Goal: Task Accomplishment & Management: Manage account settings

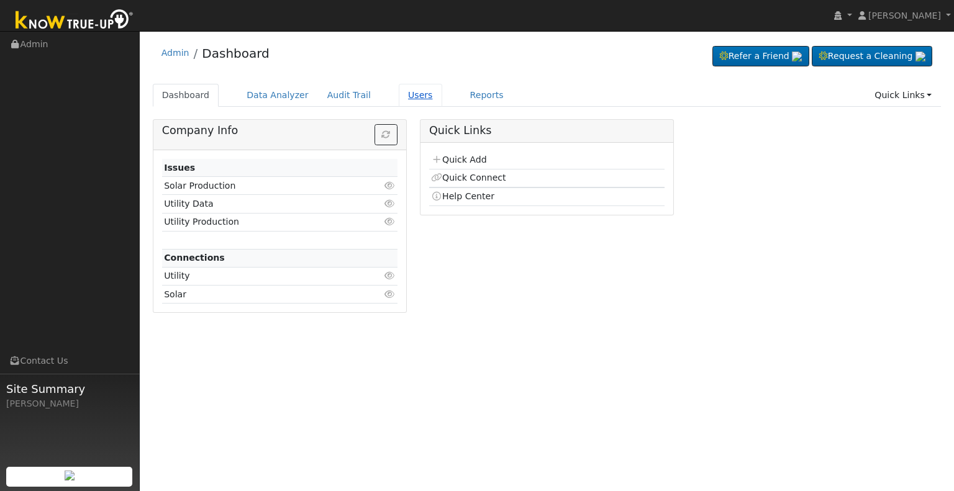
click at [410, 94] on link "Users" at bounding box center [420, 95] width 43 height 23
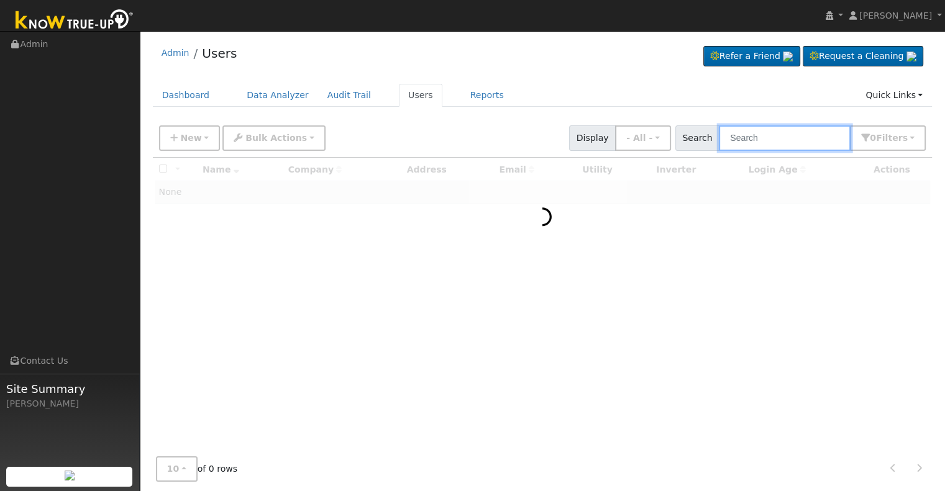
click at [755, 137] on input "text" at bounding box center [785, 137] width 132 height 25
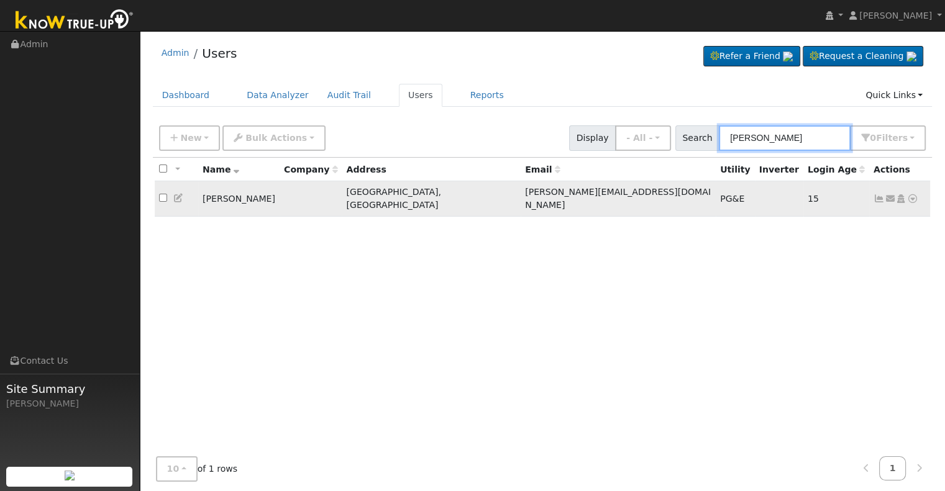
type input "[PERSON_NAME]"
click at [877, 194] on icon at bounding box center [878, 198] width 11 height 9
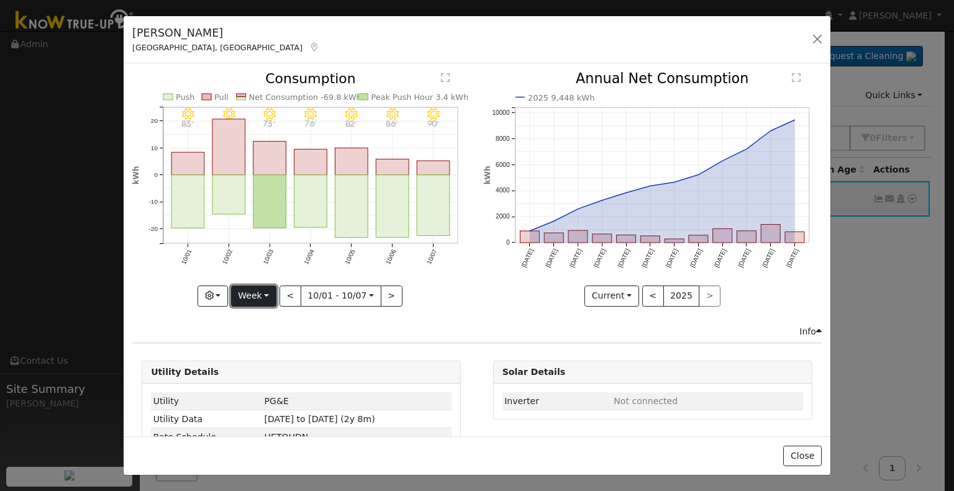
click at [261, 286] on button "Week" at bounding box center [253, 296] width 45 height 21
click at [262, 368] on link "Year" at bounding box center [275, 373] width 86 height 17
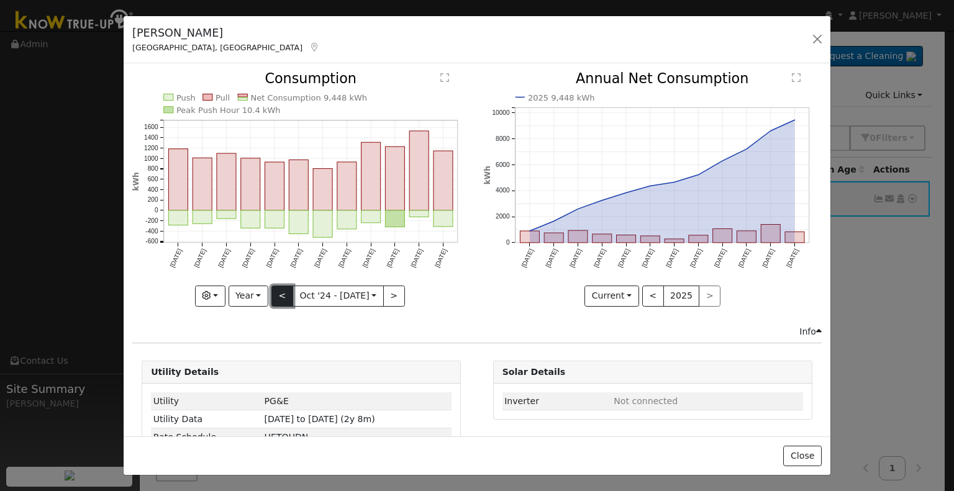
click at [282, 295] on button "<" at bounding box center [282, 296] width 22 height 21
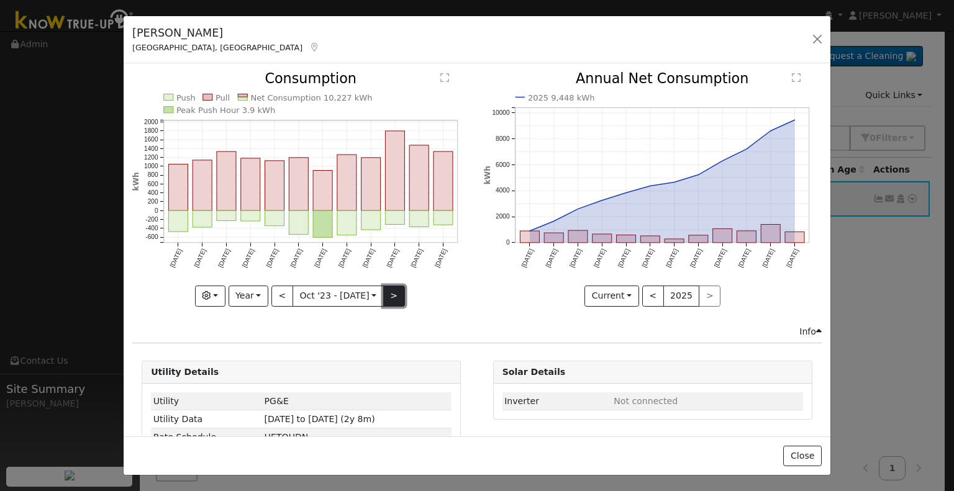
click at [392, 290] on button ">" at bounding box center [394, 296] width 22 height 21
click at [391, 293] on button ">" at bounding box center [394, 296] width 22 height 21
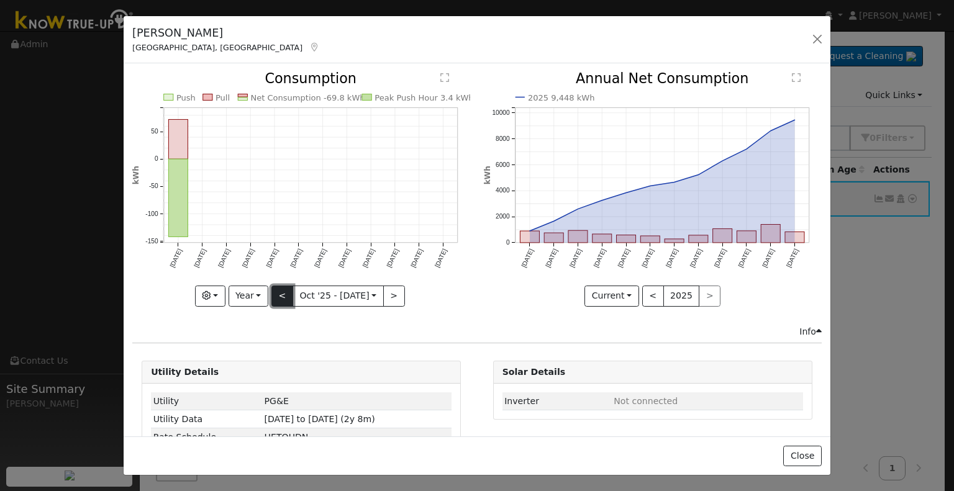
click at [285, 288] on button "<" at bounding box center [282, 296] width 22 height 21
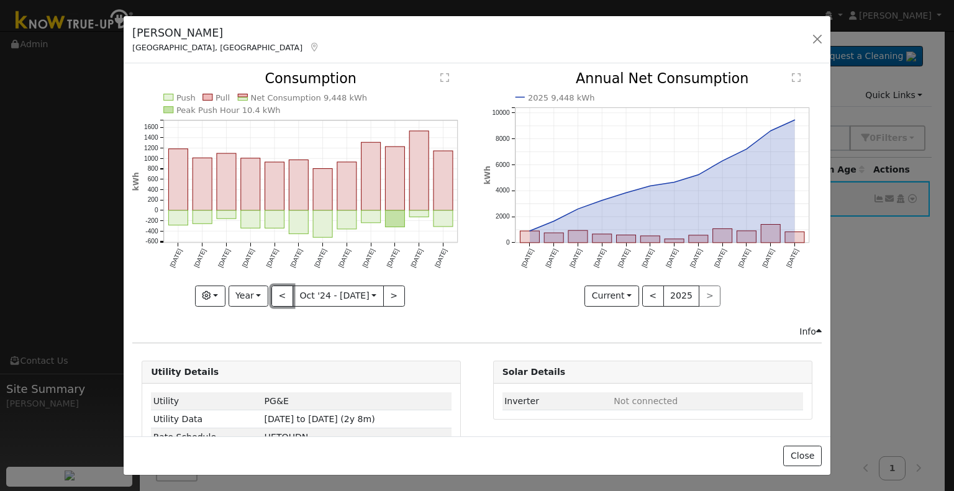
click at [285, 288] on button "<" at bounding box center [282, 296] width 22 height 21
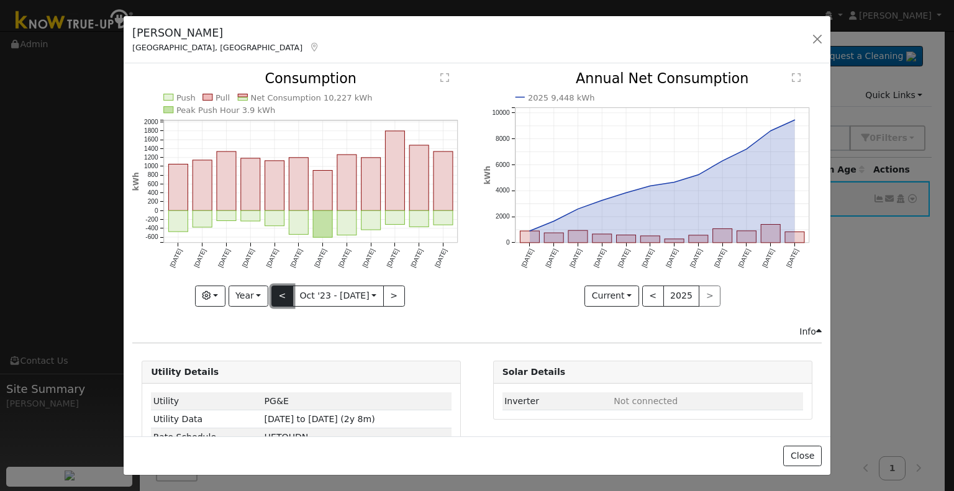
click at [276, 289] on button "<" at bounding box center [282, 296] width 22 height 21
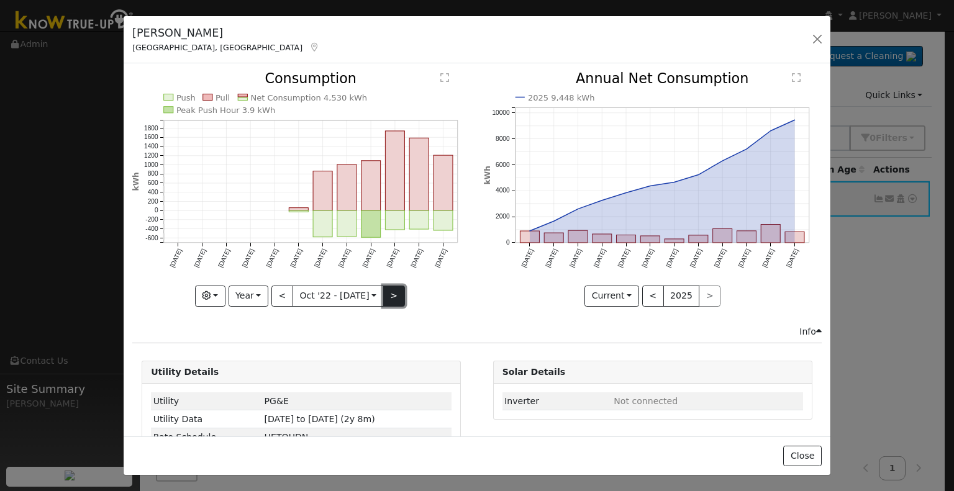
click at [388, 300] on button ">" at bounding box center [394, 296] width 22 height 21
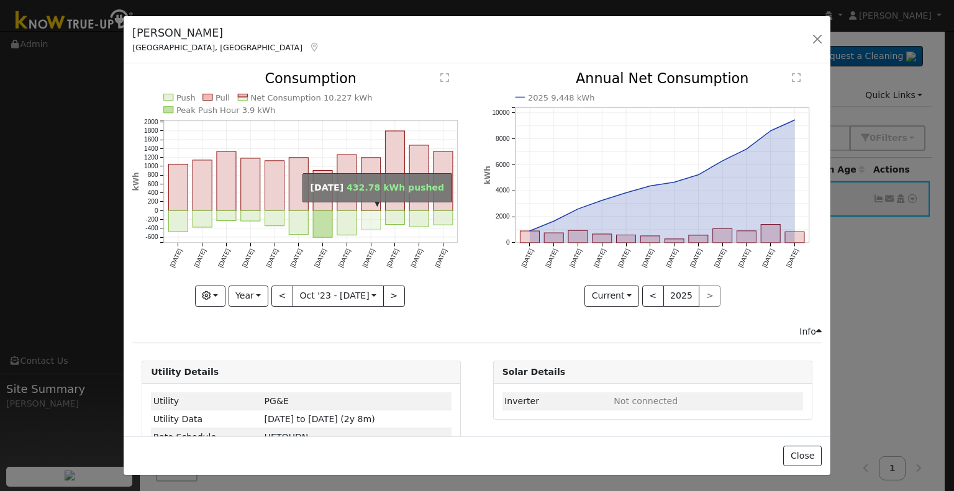
click at [370, 216] on rect "onclick=""" at bounding box center [371, 220] width 19 height 19
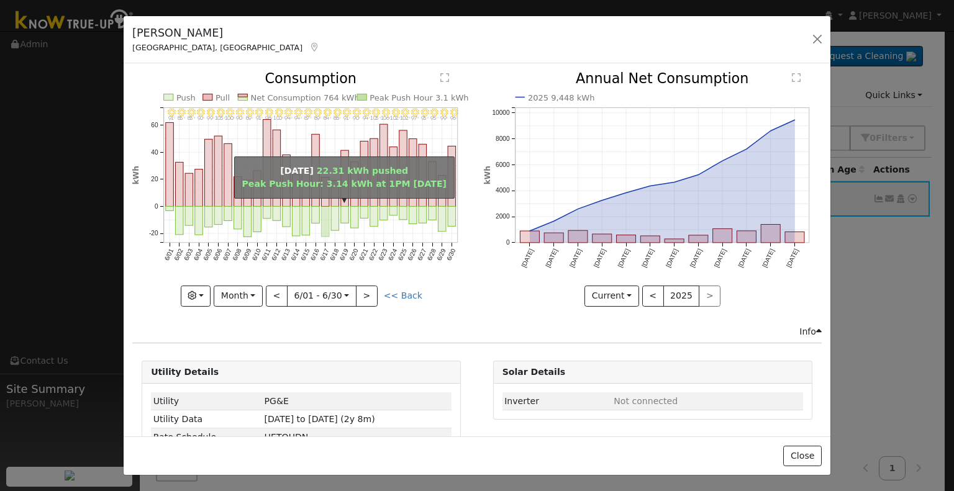
click at [323, 217] on rect "onclick=""" at bounding box center [326, 222] width 8 height 30
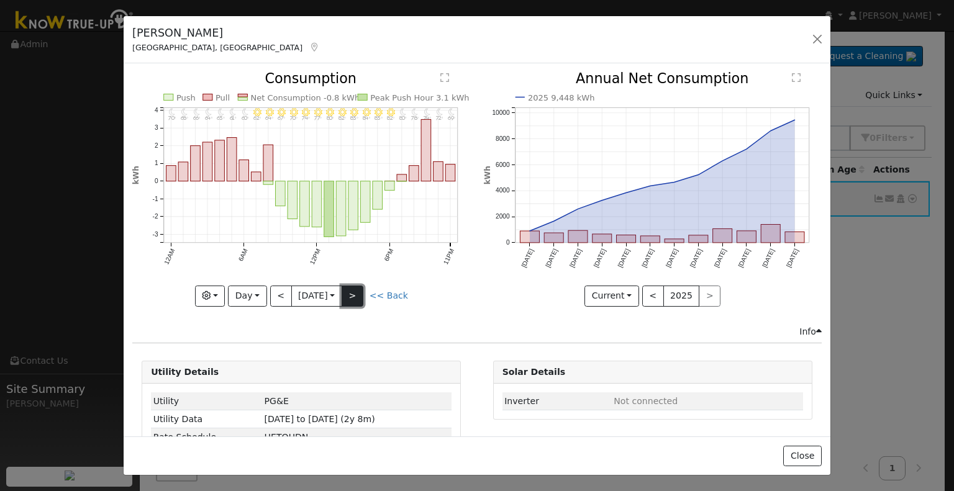
click at [355, 293] on button ">" at bounding box center [353, 296] width 22 height 21
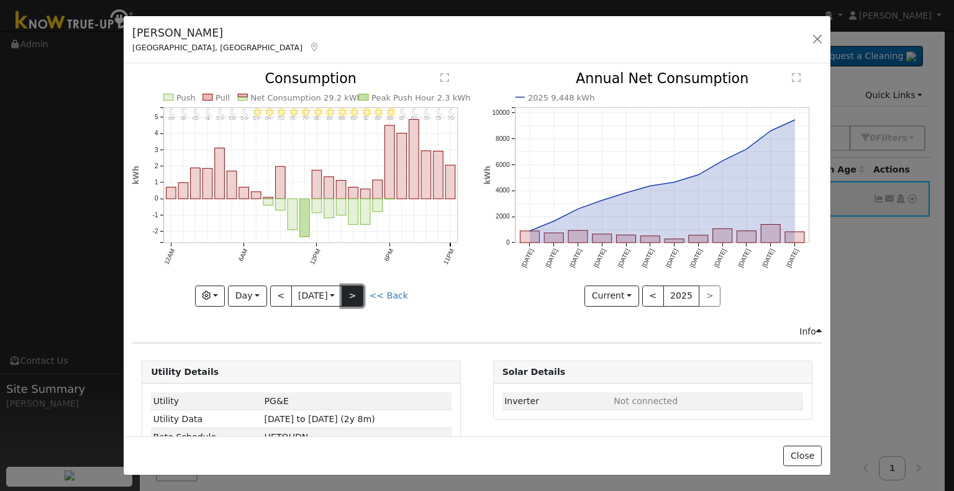
click at [355, 293] on button ">" at bounding box center [353, 296] width 22 height 21
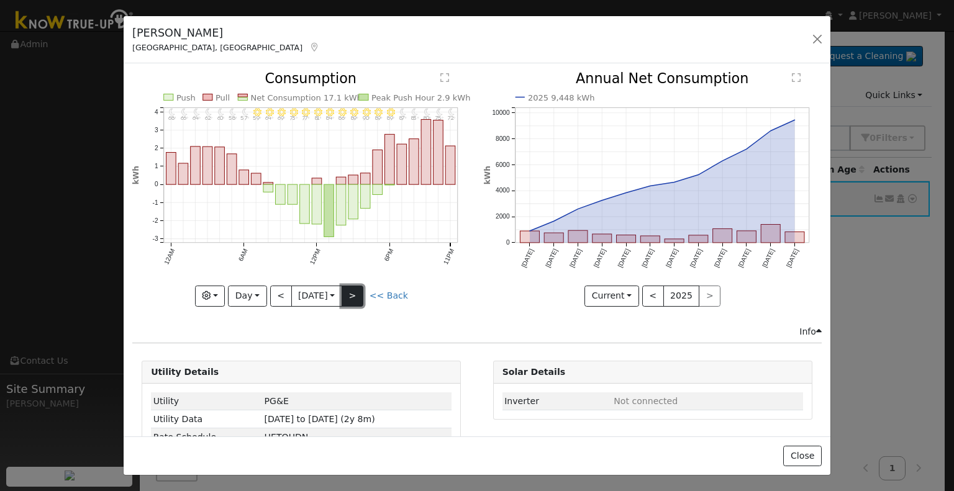
click at [355, 293] on button ">" at bounding box center [353, 296] width 22 height 21
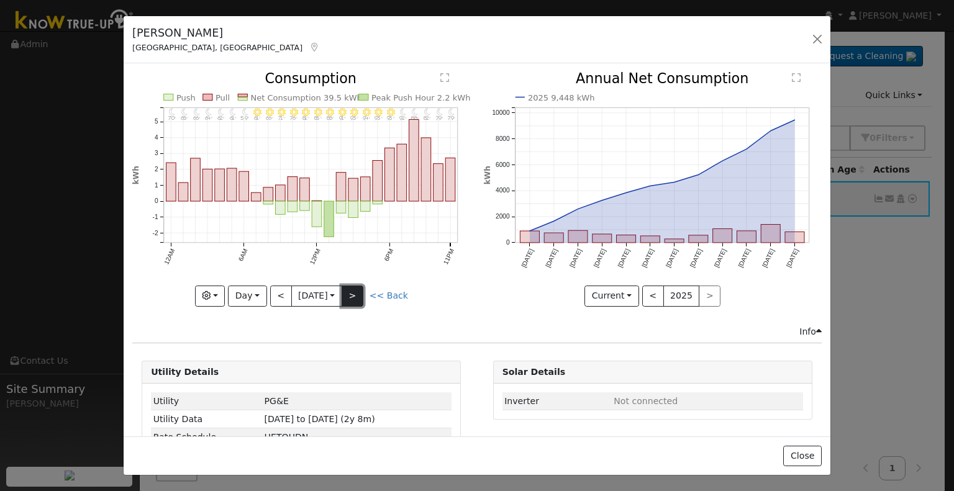
click at [355, 293] on button ">" at bounding box center [353, 296] width 22 height 21
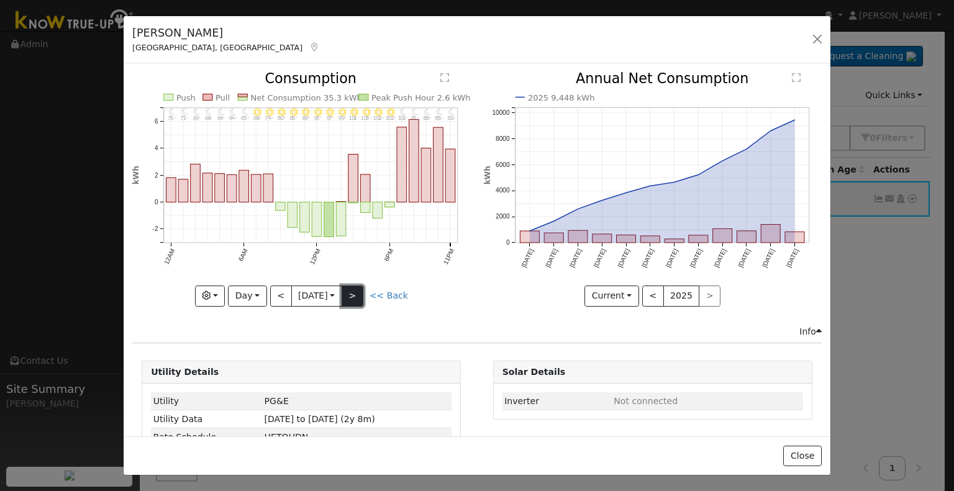
click at [355, 293] on button ">" at bounding box center [353, 296] width 22 height 21
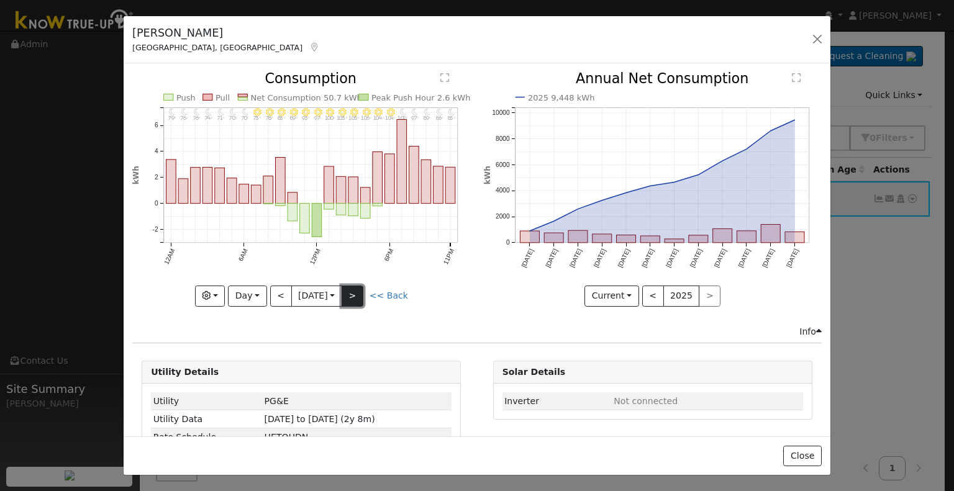
click at [355, 293] on button ">" at bounding box center [353, 296] width 22 height 21
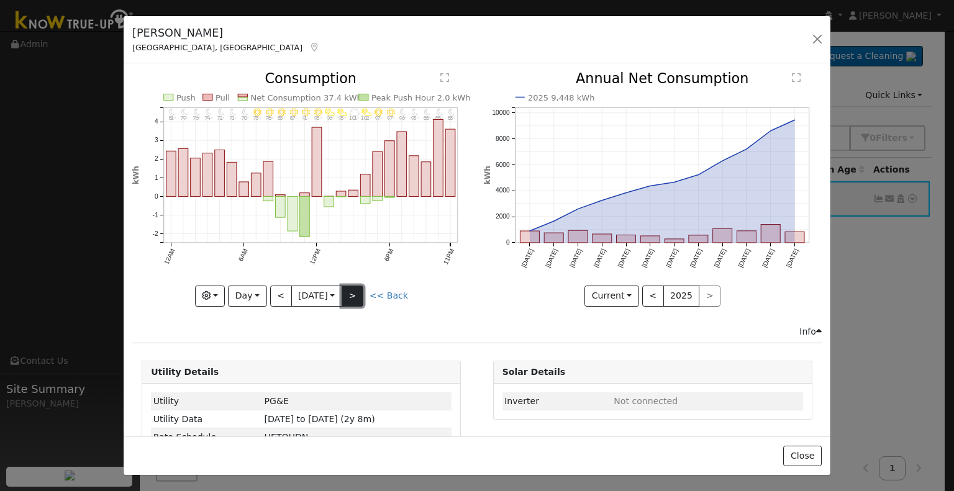
click at [355, 293] on button ">" at bounding box center [353, 296] width 22 height 21
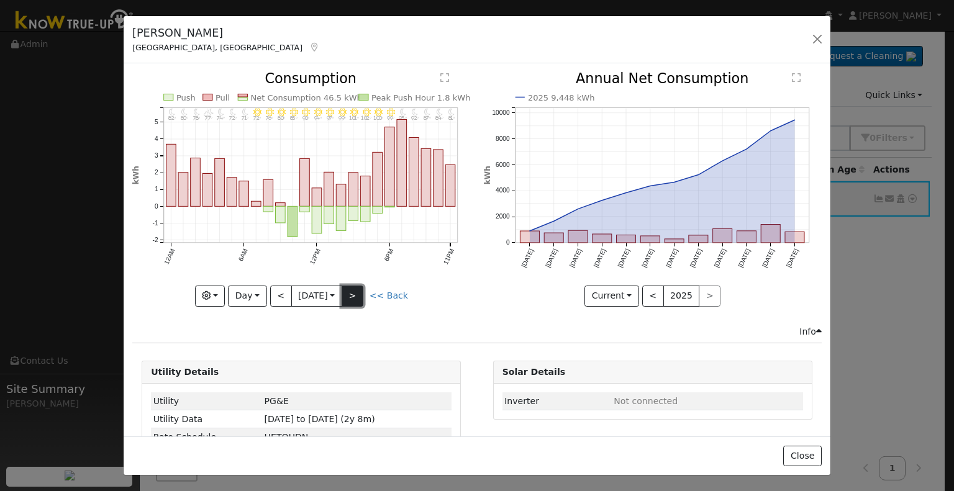
click at [355, 293] on button ">" at bounding box center [353, 296] width 22 height 21
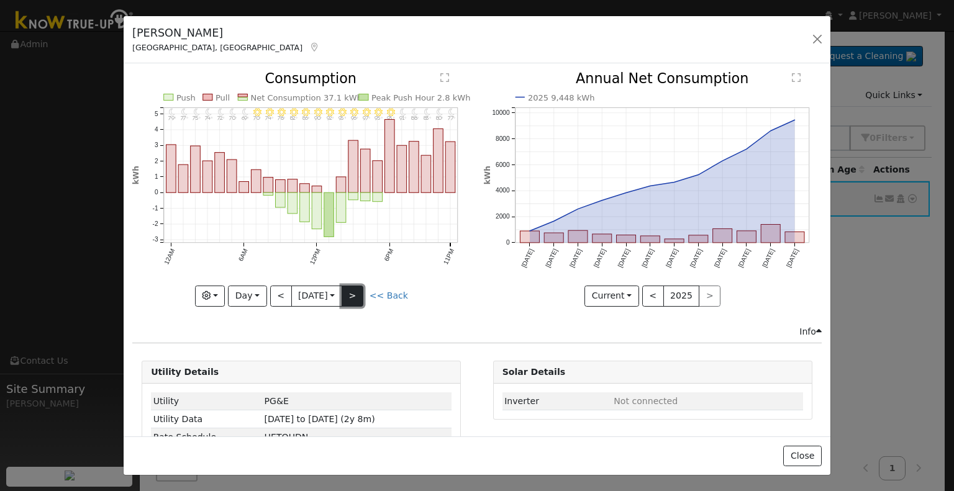
click at [355, 293] on button ">" at bounding box center [353, 296] width 22 height 21
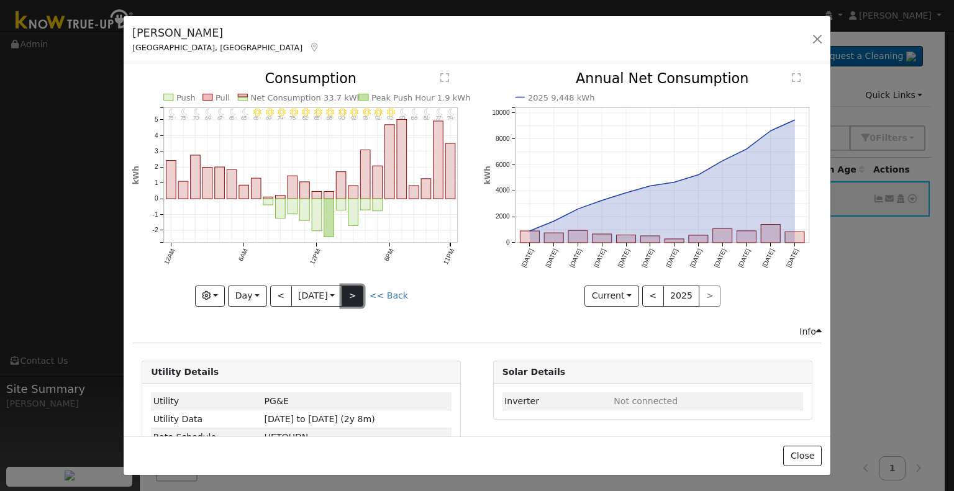
click at [355, 293] on button ">" at bounding box center [353, 296] width 22 height 21
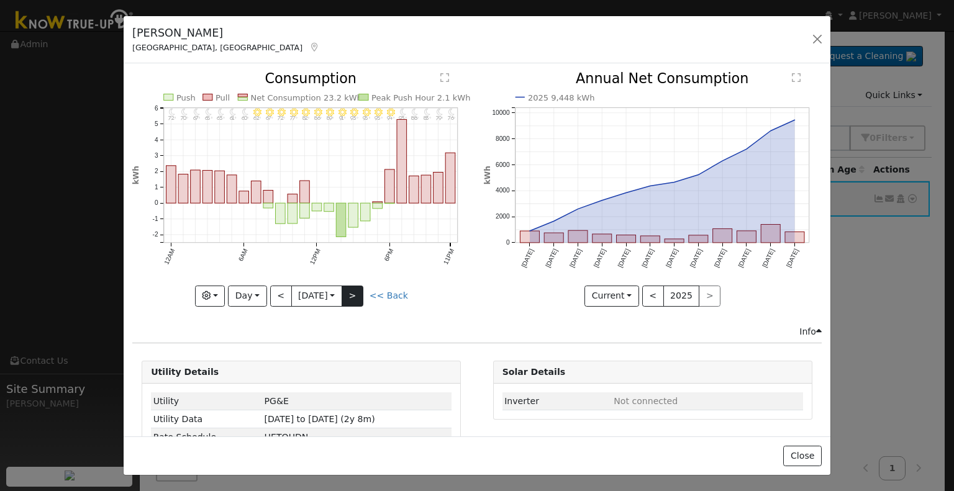
click at [355, 293] on div "11PM - Clear 76° 10PM - Clear 79° 9PM - Clear 83° 8PM - Clear 88° 7PM - Clear 9…" at bounding box center [301, 189] width 338 height 234
click at [355, 293] on button ">" at bounding box center [353, 296] width 22 height 21
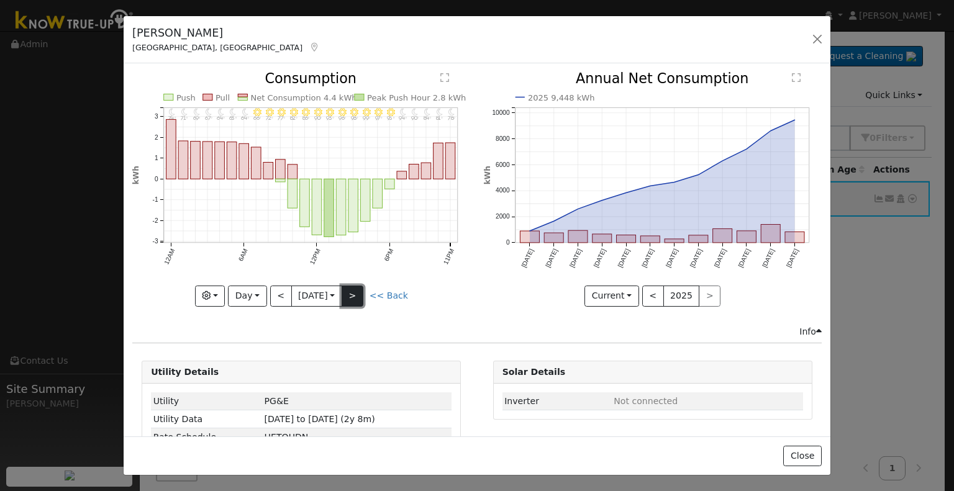
click at [355, 293] on button ">" at bounding box center [353, 296] width 22 height 21
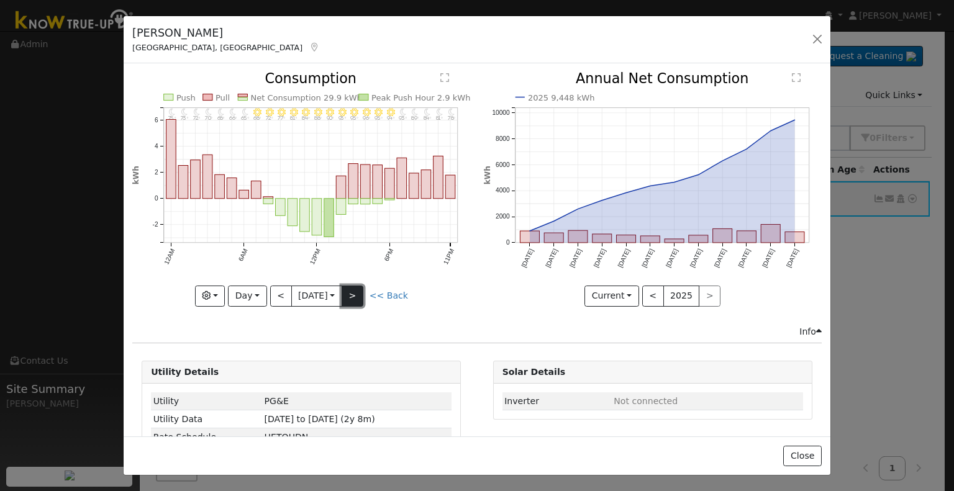
click at [355, 293] on button ">" at bounding box center [353, 296] width 22 height 21
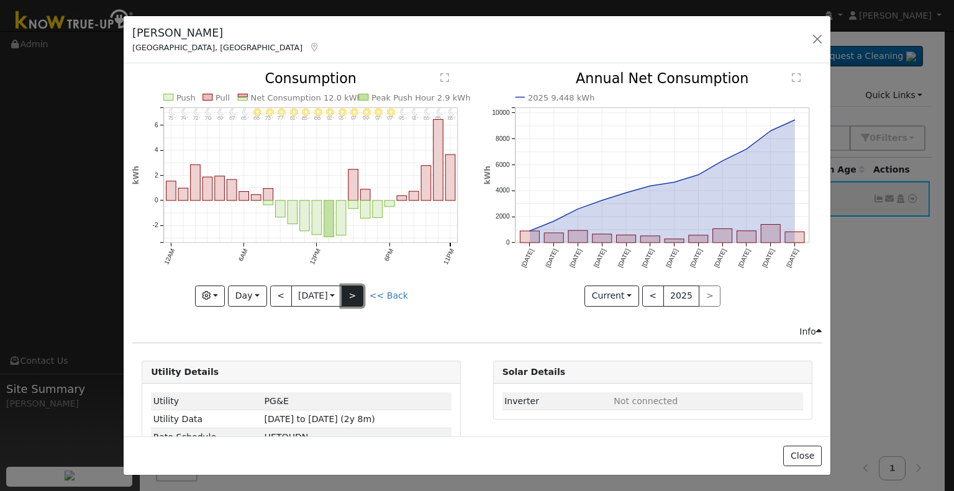
click at [355, 293] on button ">" at bounding box center [353, 296] width 22 height 21
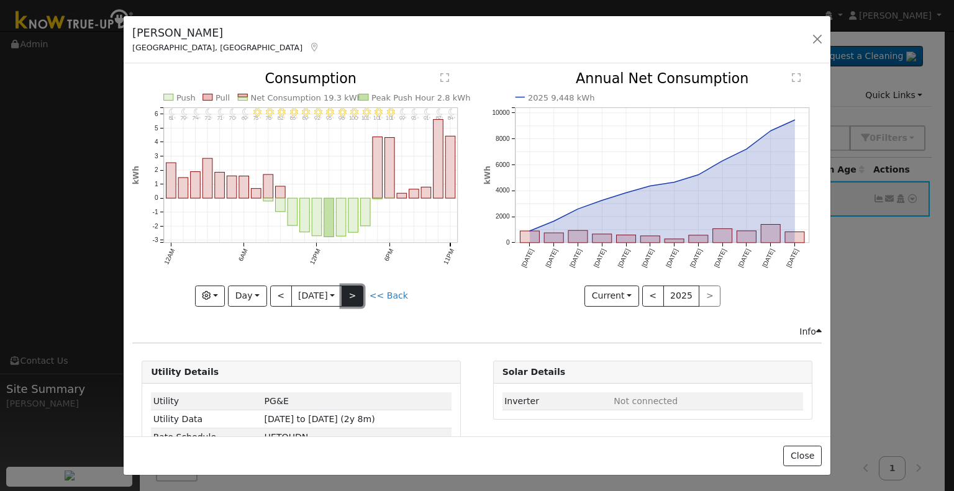
click at [355, 293] on button ">" at bounding box center [353, 296] width 22 height 21
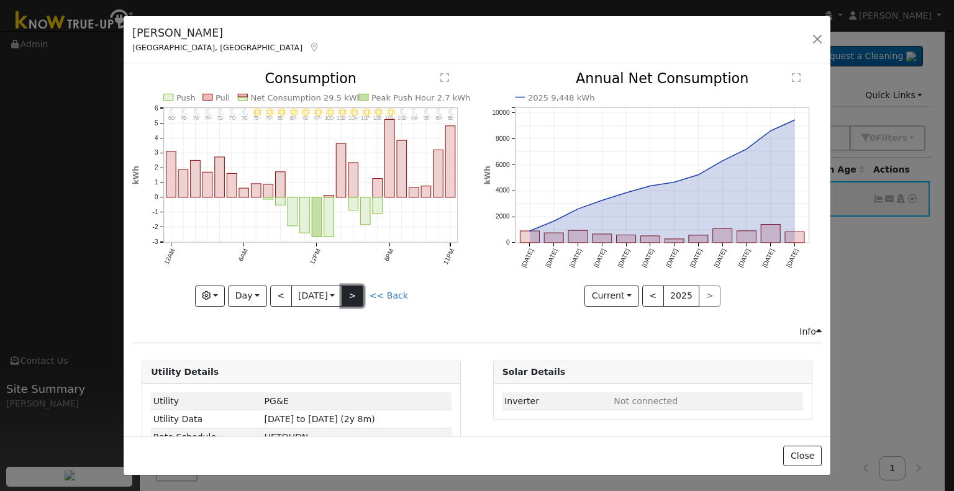
click at [355, 293] on button ">" at bounding box center [353, 296] width 22 height 21
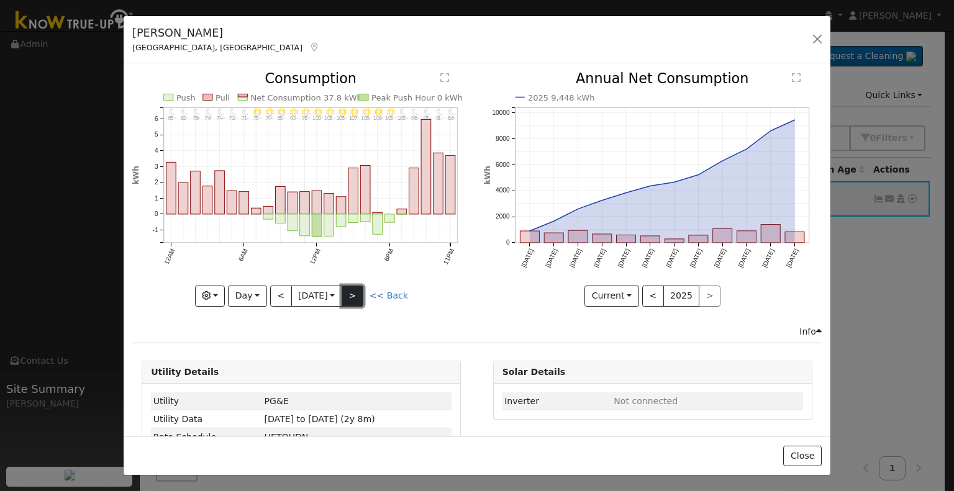
click at [348, 298] on button ">" at bounding box center [353, 296] width 22 height 21
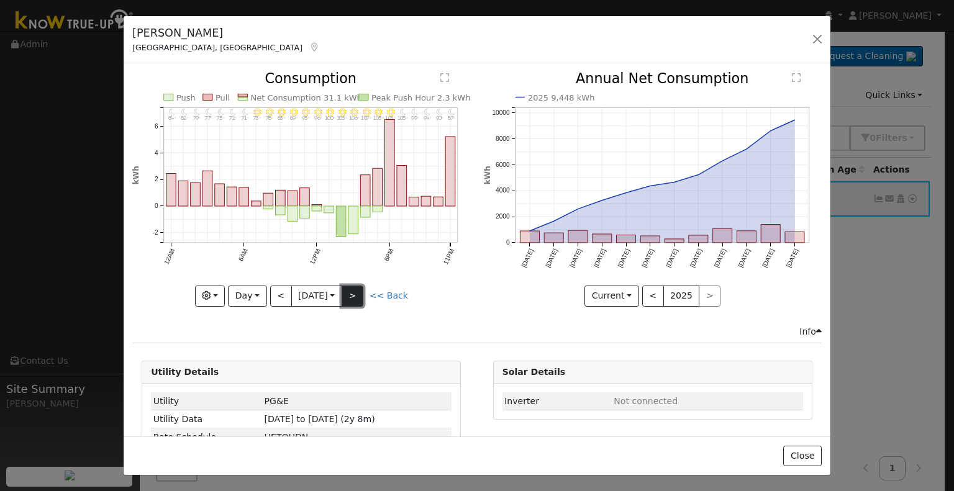
click at [350, 296] on button ">" at bounding box center [353, 296] width 22 height 21
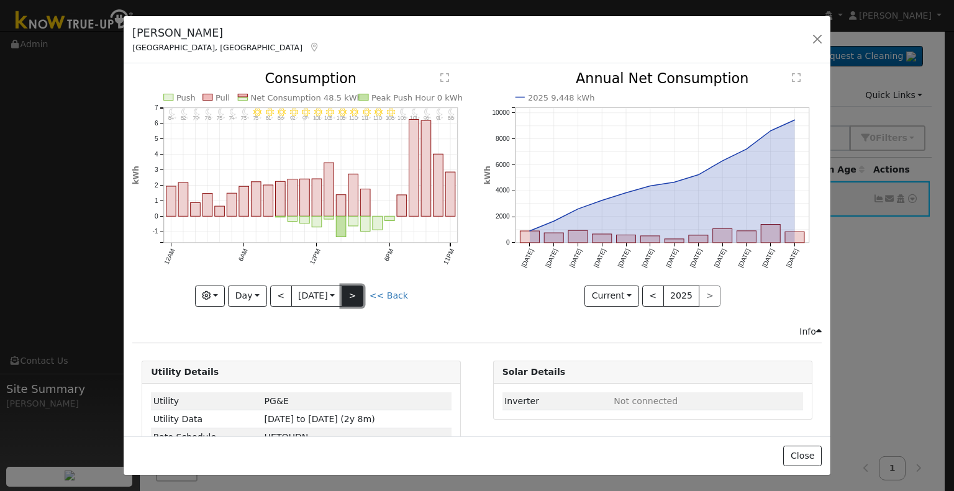
click at [350, 296] on button ">" at bounding box center [353, 296] width 22 height 21
type input "2024-07-07"
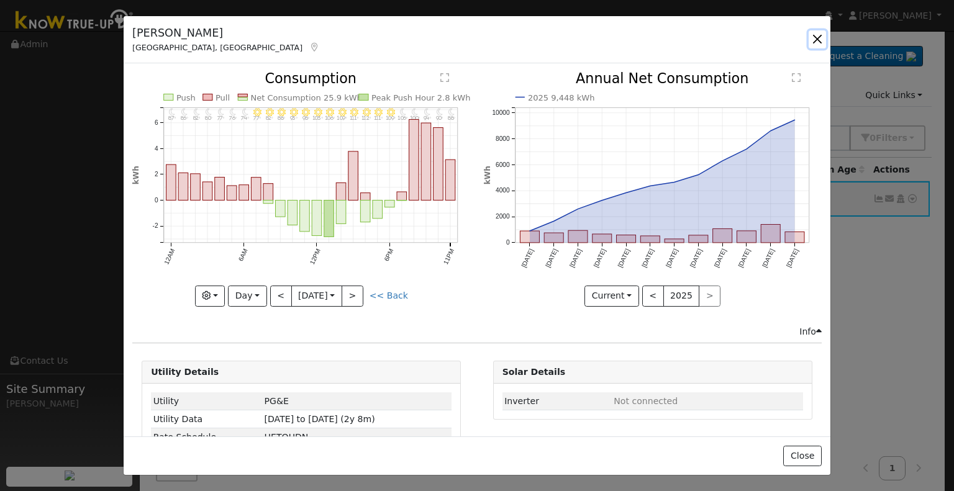
click at [817, 37] on button "button" at bounding box center [817, 38] width 17 height 17
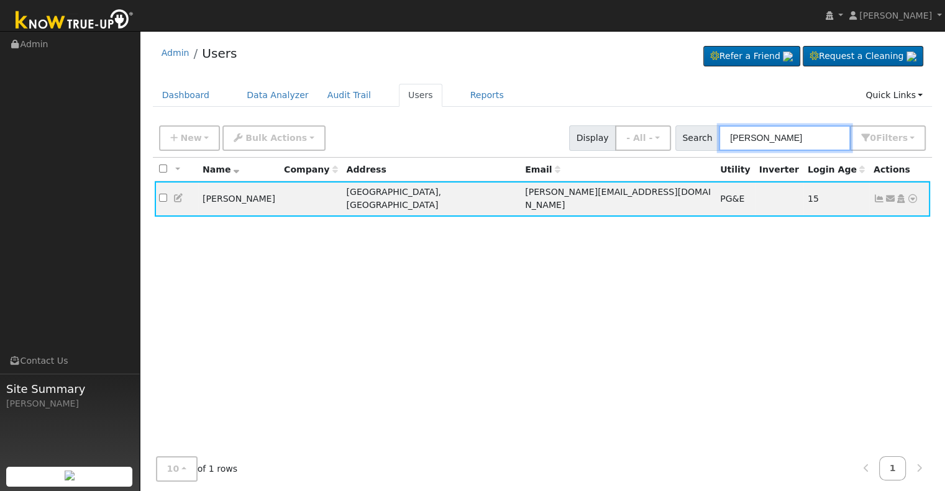
drag, startPoint x: 806, startPoint y: 134, endPoint x: 699, endPoint y: 122, distance: 107.5
click at [699, 122] on div "New Add User Quick Add Quick Connect Quick Convert Lead Bulk Actions Send Email…" at bounding box center [543, 136] width 772 height 30
paste input "[STREET_ADDRESS]"
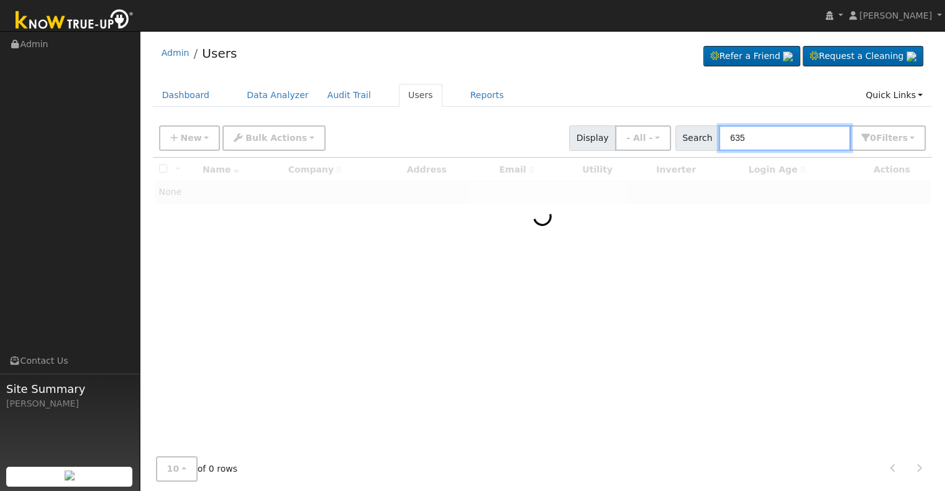
type input "635"
drag, startPoint x: 790, startPoint y: 137, endPoint x: 668, endPoint y: 124, distance: 122.5
click at [668, 124] on div "New Add User Quick Add Quick Connect Quick Convert Lead Bulk Actions Send Email…" at bounding box center [543, 136] width 772 height 30
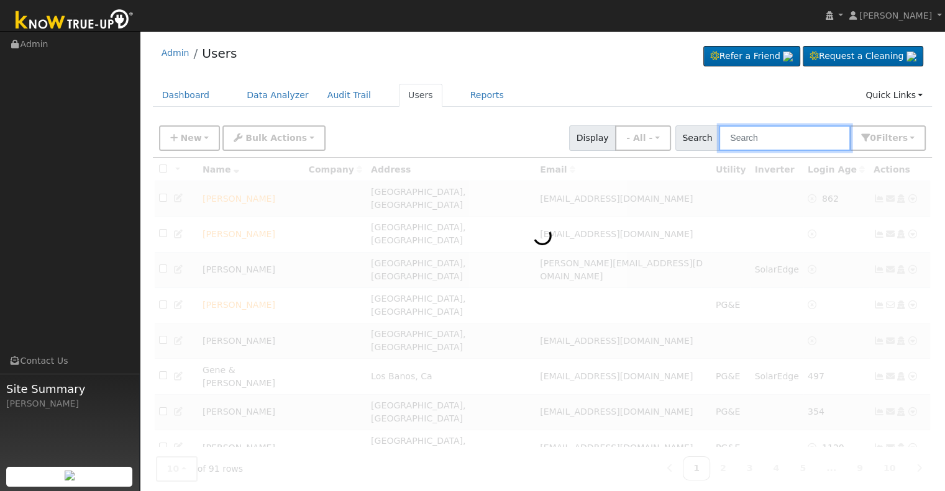
paste input "Philipson, Andrew"
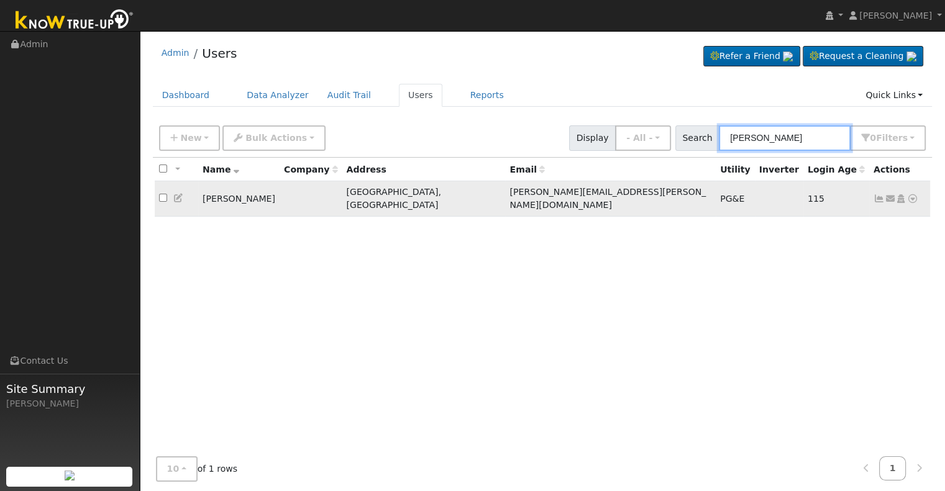
type input "Philipson"
click at [877, 194] on icon at bounding box center [878, 198] width 11 height 9
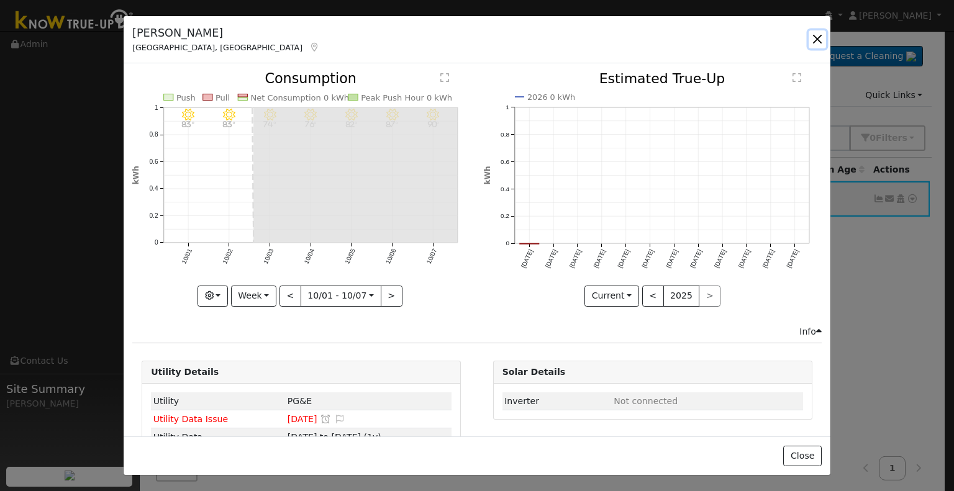
click at [817, 39] on button "button" at bounding box center [817, 38] width 17 height 17
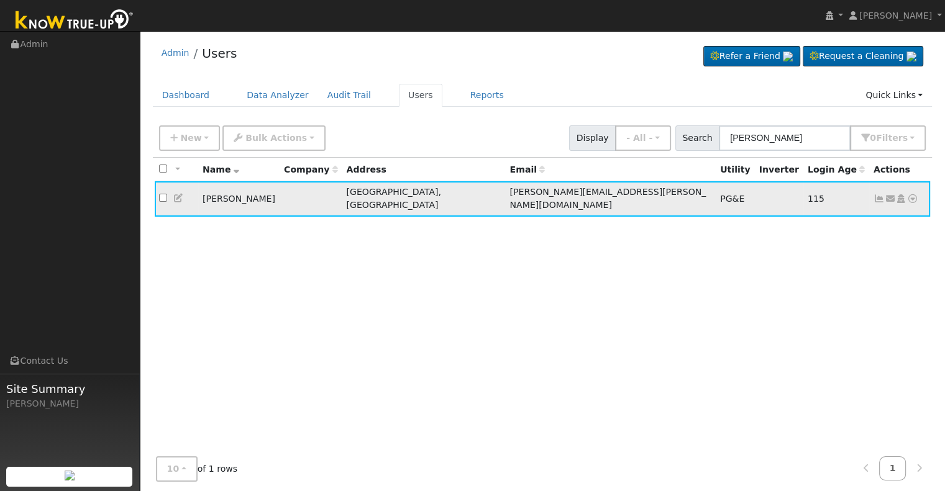
click at [178, 194] on icon at bounding box center [178, 198] width 11 height 9
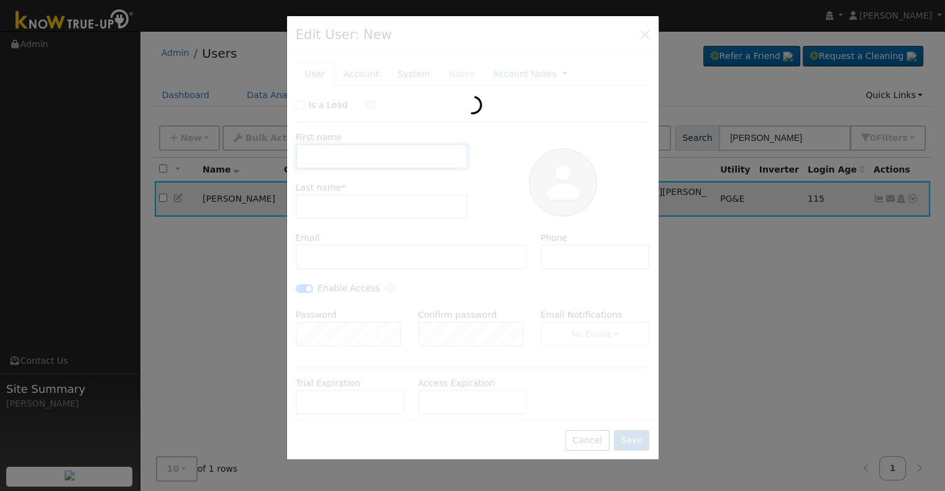
type input "Andrew"
type input "Philipson"
type input "andrew.p.philipson@gmail.com"
type input "[PHONE_NUMBER]"
checkbox input "true"
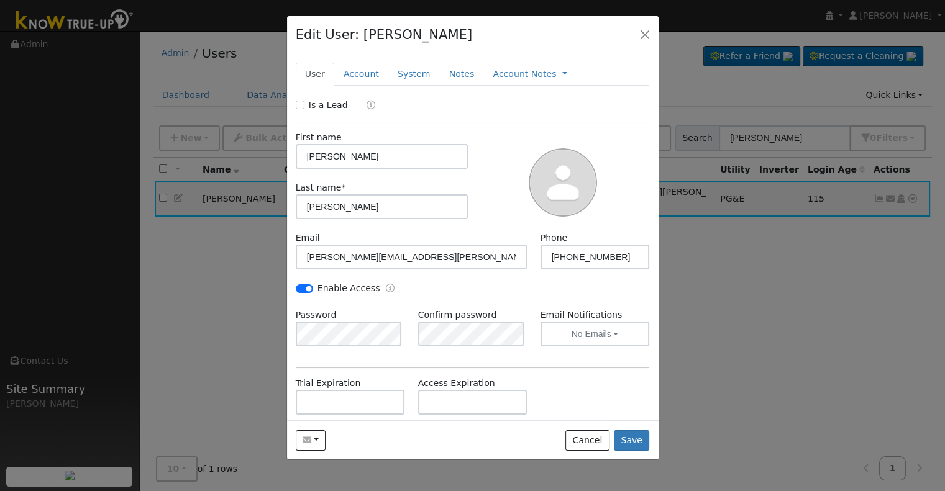
click at [478, 219] on div at bounding box center [563, 181] width 181 height 101
click at [914, 195] on div at bounding box center [472, 245] width 945 height 491
click at [914, 194] on div at bounding box center [472, 245] width 945 height 491
click at [645, 29] on button "button" at bounding box center [644, 33] width 17 height 17
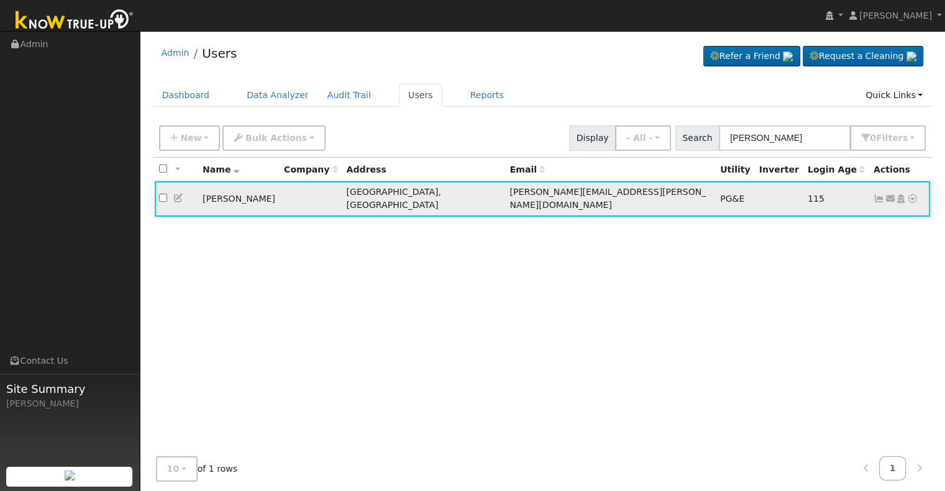
click at [175, 194] on icon at bounding box center [178, 198] width 11 height 9
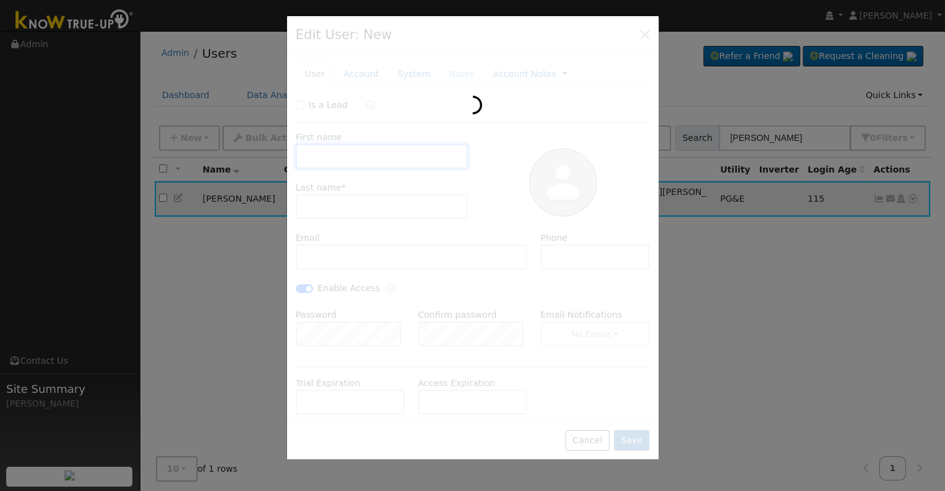
type input "Andrew"
type input "Philipson"
type input "andrew.p.philipson@gmail.com"
type input "[PHONE_NUMBER]"
checkbox input "true"
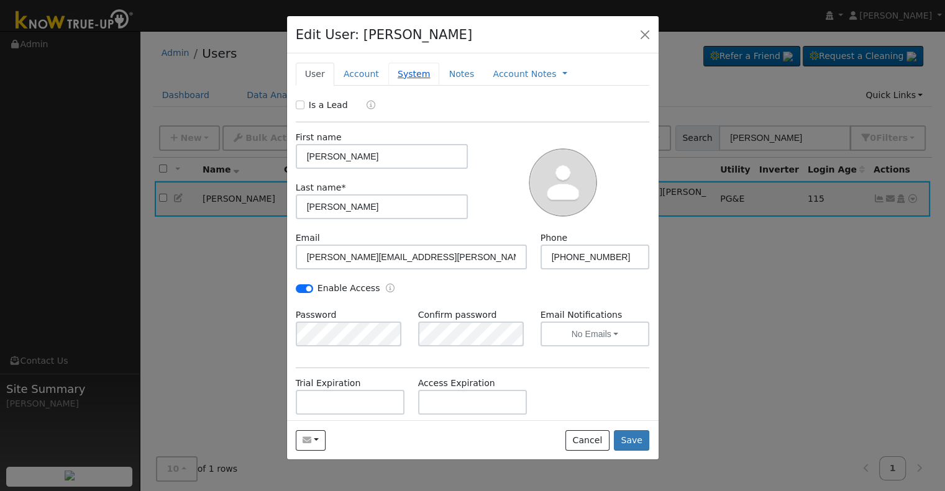
click at [398, 74] on link "System" at bounding box center [414, 74] width 52 height 23
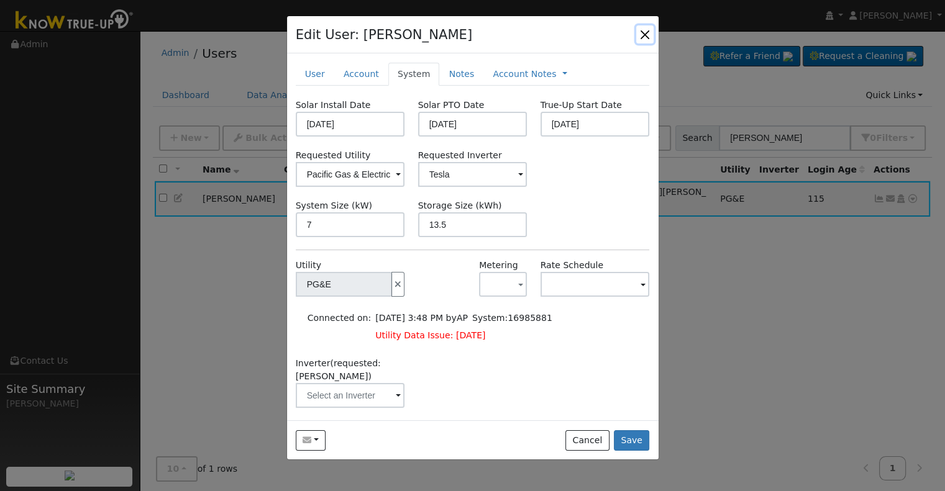
click at [645, 34] on button "button" at bounding box center [644, 33] width 17 height 17
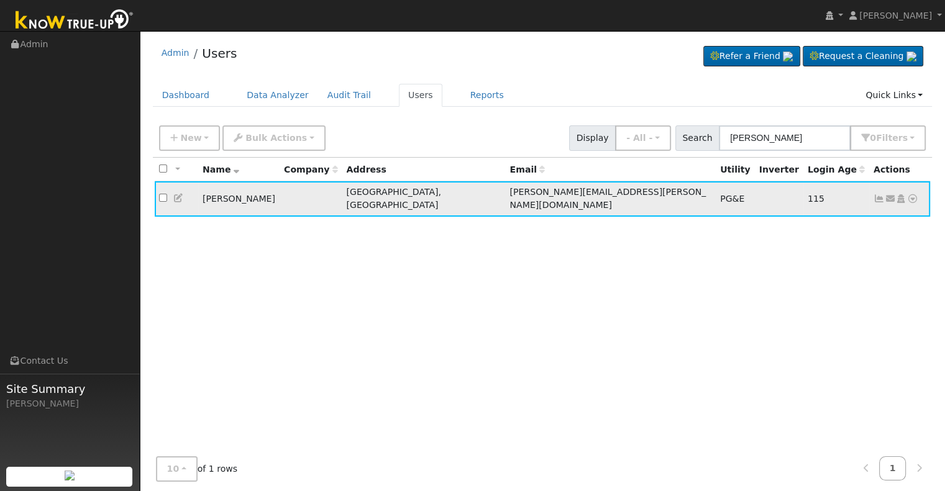
click at [911, 194] on icon at bounding box center [912, 198] width 11 height 9
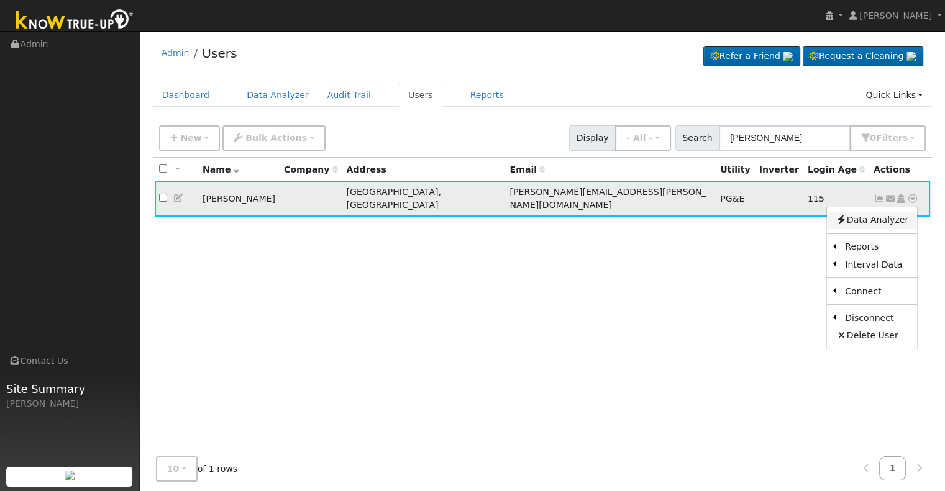
click at [887, 215] on link "Data Analyzer" at bounding box center [872, 220] width 90 height 17
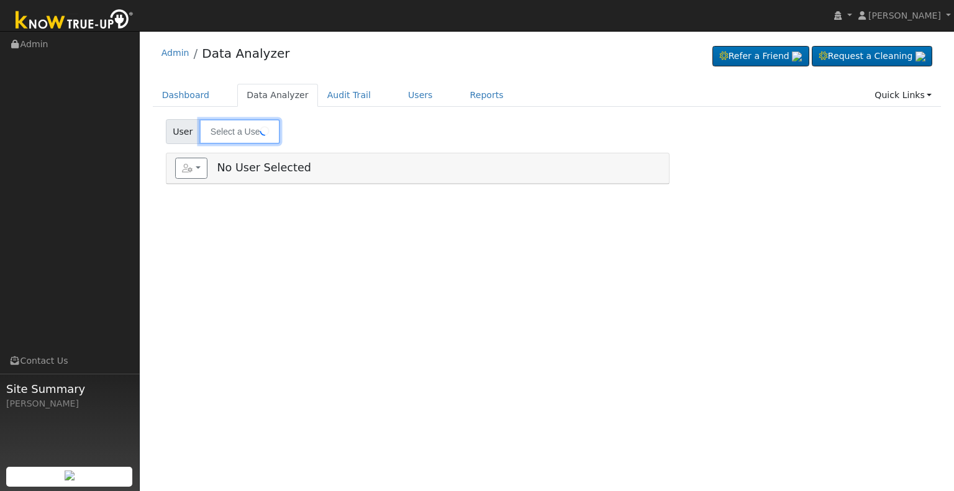
type input "[PERSON_NAME]"
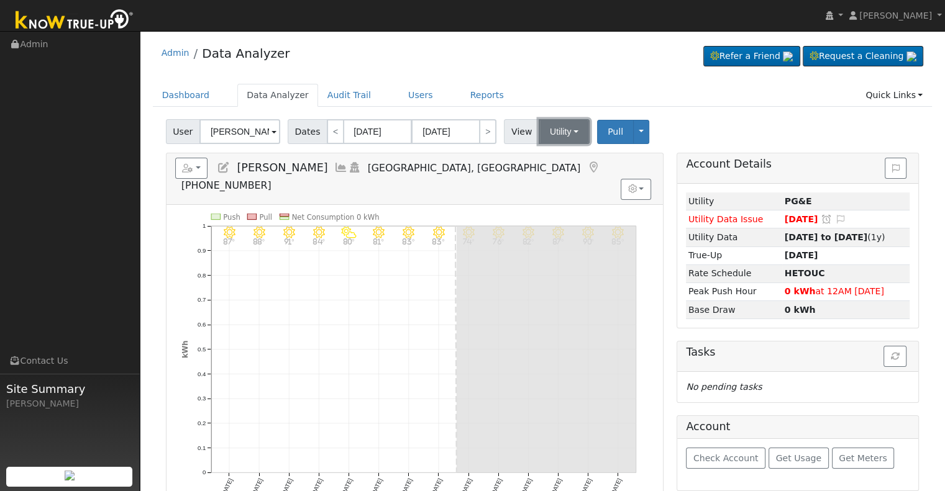
click at [562, 127] on button "Utility" at bounding box center [564, 131] width 51 height 25
click at [564, 157] on link "Utility" at bounding box center [579, 158] width 86 height 17
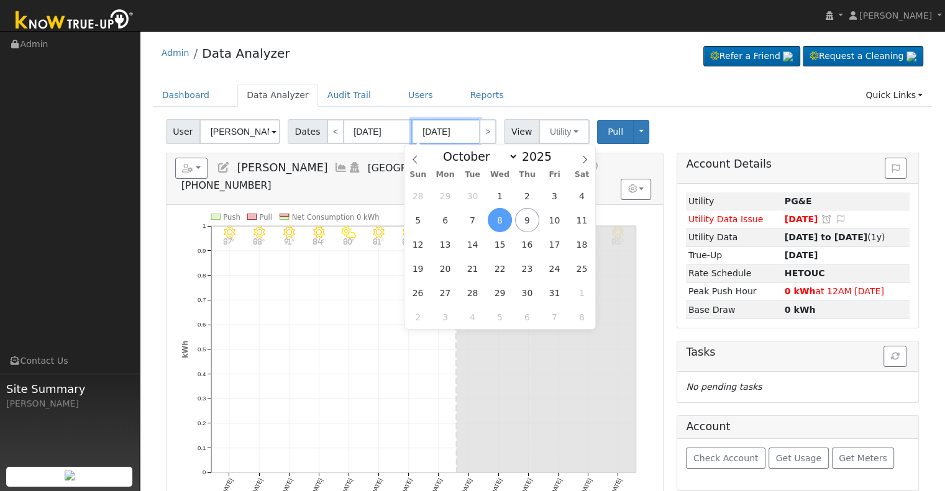
click at [435, 130] on input "10/08/2025" at bounding box center [445, 131] width 68 height 25
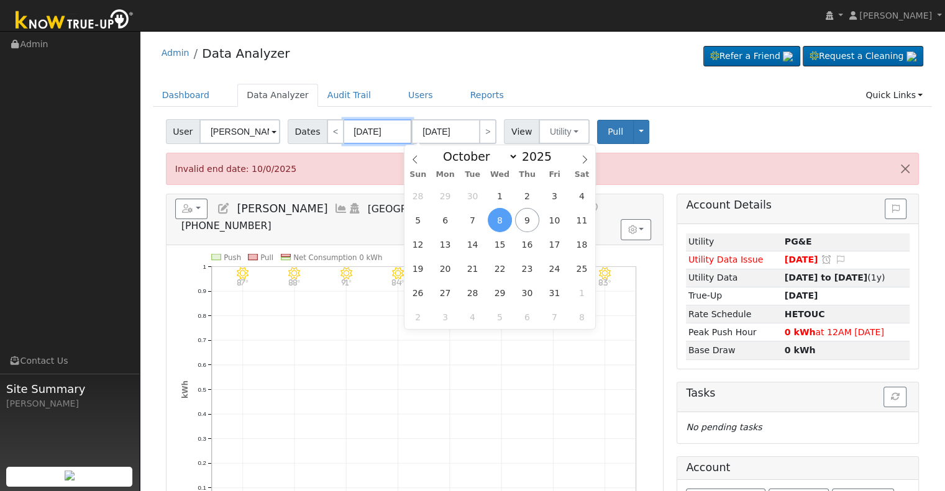
click at [368, 129] on input "09/25/2025" at bounding box center [378, 131] width 68 height 25
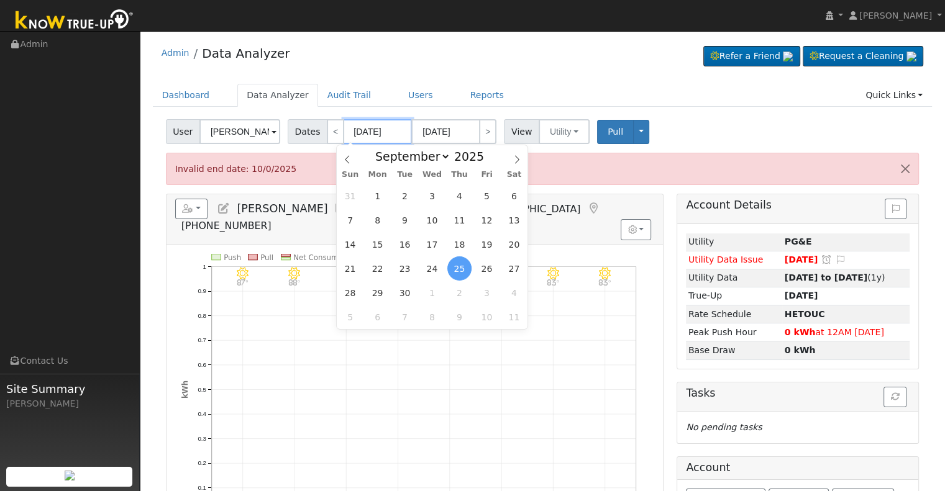
type input "09/09/2025"
click at [358, 129] on input "09/2/2025" at bounding box center [378, 131] width 68 height 25
type input "09/02/2025"
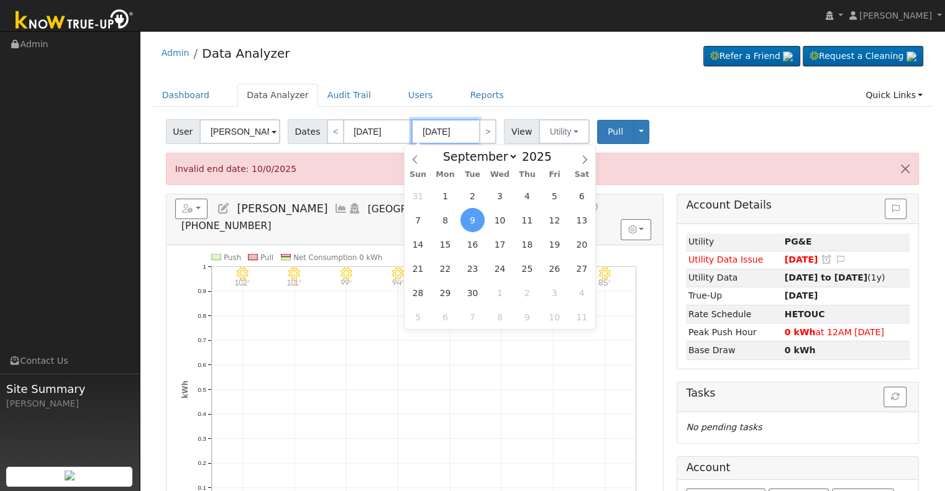
click at [435, 130] on input "09/09/2025" at bounding box center [445, 131] width 68 height 25
click at [583, 196] on span "6" at bounding box center [582, 196] width 24 height 24
type input "09/06/2025"
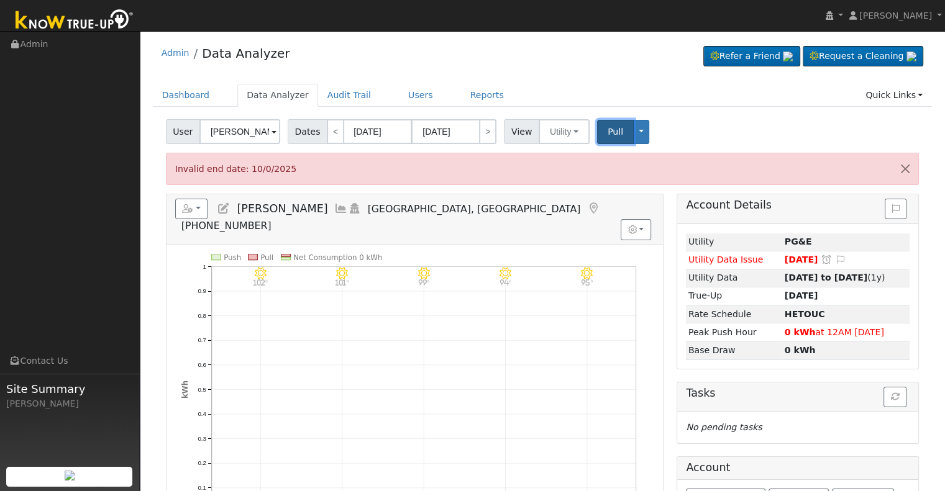
click at [608, 127] on span "Pull" at bounding box center [616, 132] width 16 height 10
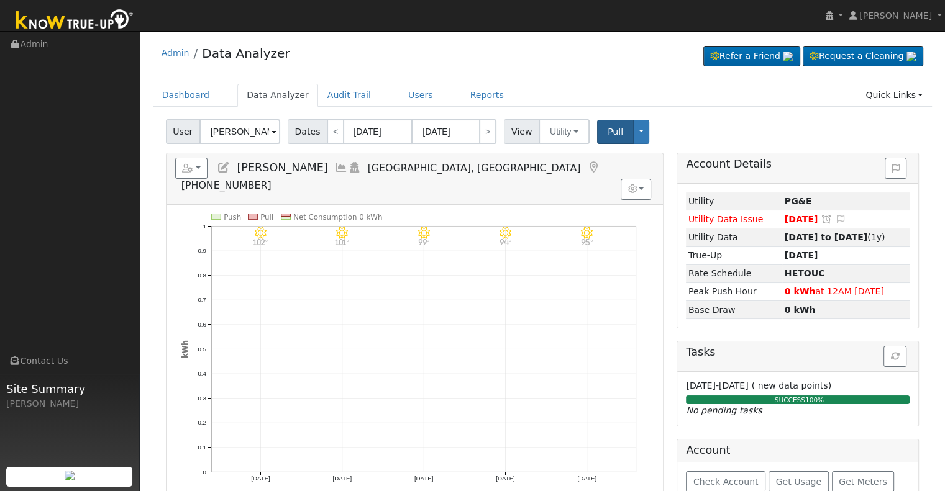
click at [339, 163] on icon at bounding box center [341, 167] width 14 height 11
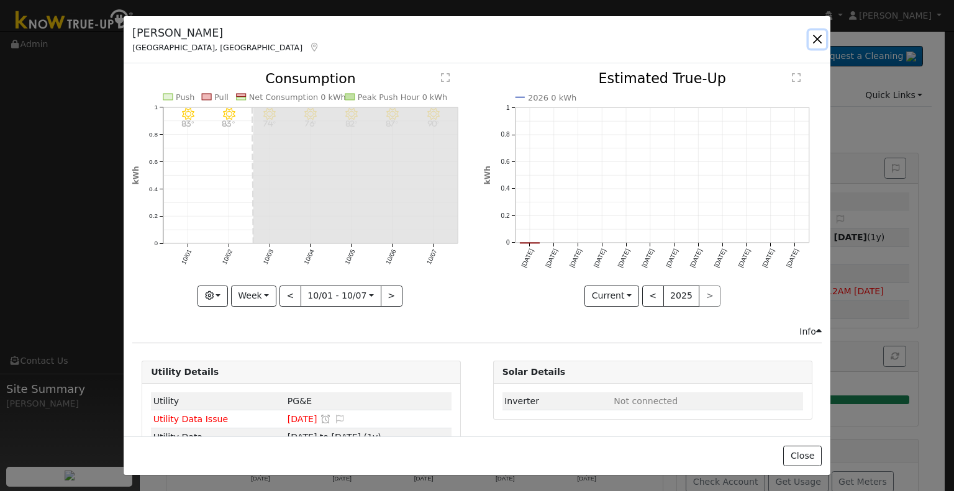
click at [815, 39] on button "button" at bounding box center [817, 38] width 17 height 17
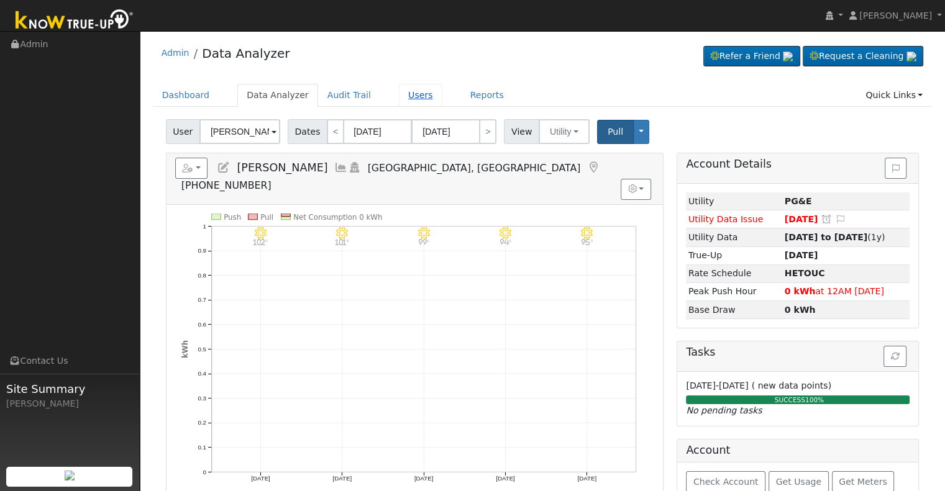
click at [399, 100] on link "Users" at bounding box center [420, 95] width 43 height 23
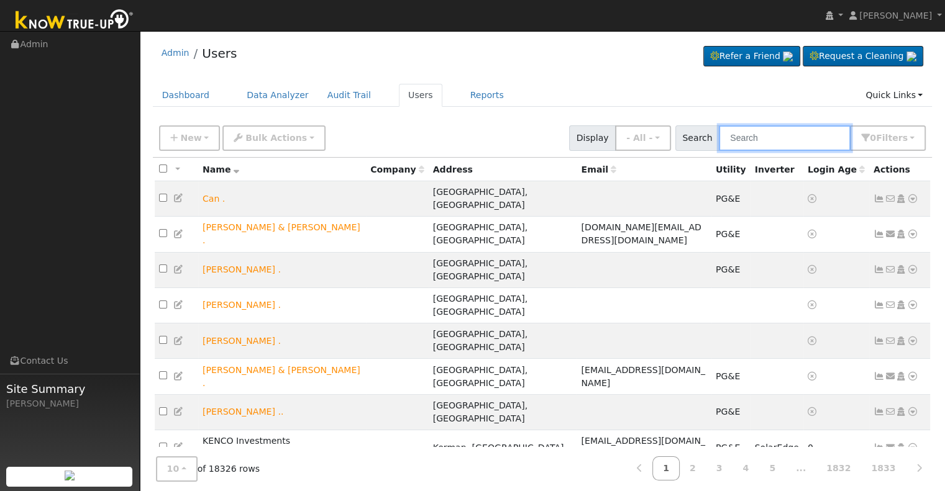
click at [759, 140] on input "text" at bounding box center [785, 137] width 132 height 25
paste input "Philipson, Andrew"
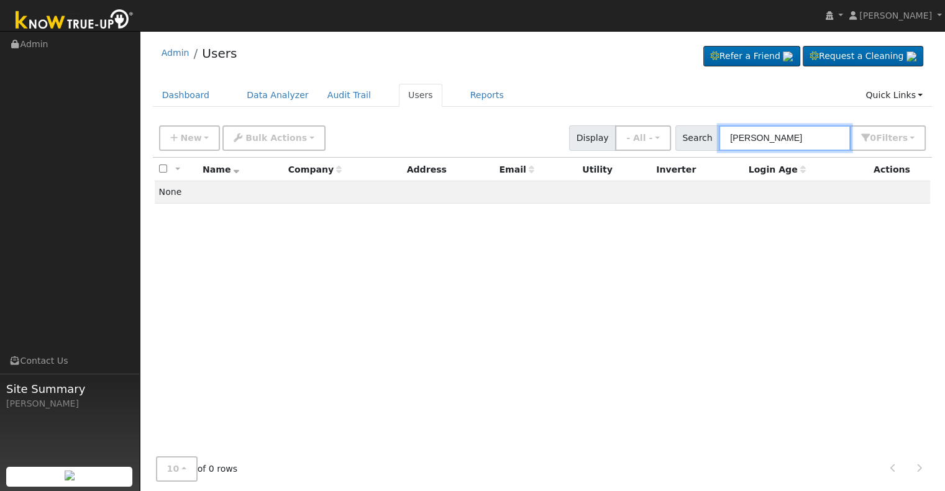
click at [783, 140] on input "Philipson, Andrew" at bounding box center [785, 137] width 132 height 25
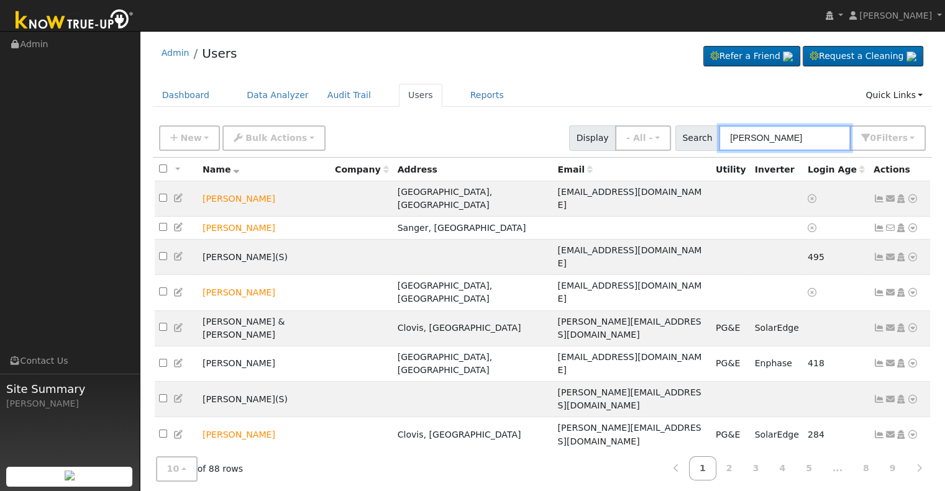
click at [783, 139] on input "andrew" at bounding box center [785, 137] width 132 height 25
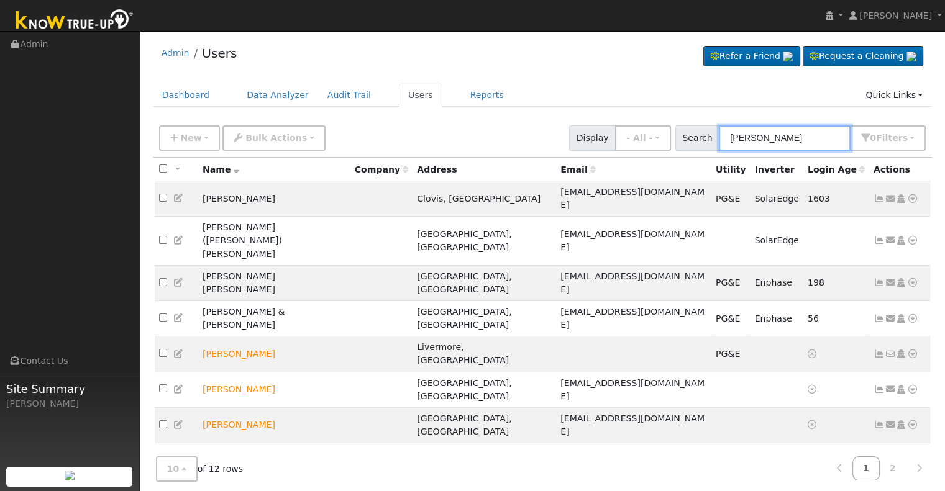
type input "andrew p"
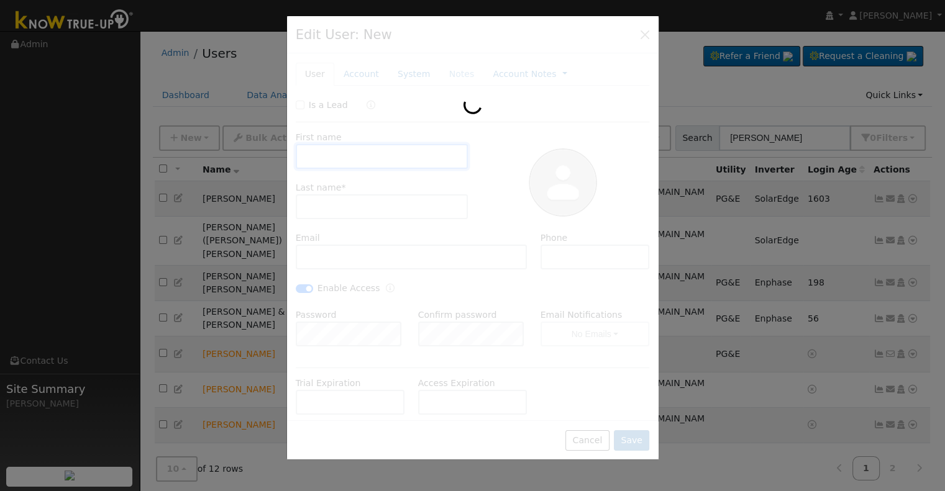
type input "08/21/2025"
type input "10/02/2025"
type input "Andrew"
type input "Philipson"
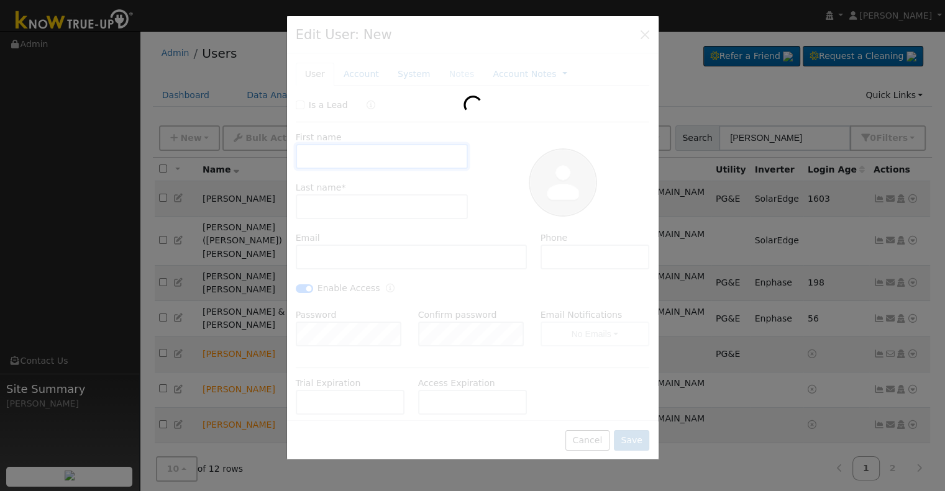
type input "andrew.p.philipson@gmail.com"
type input "267-461-9954"
checkbox input "true"
type input "Pacific Gas & Electric"
type input "Tesla"
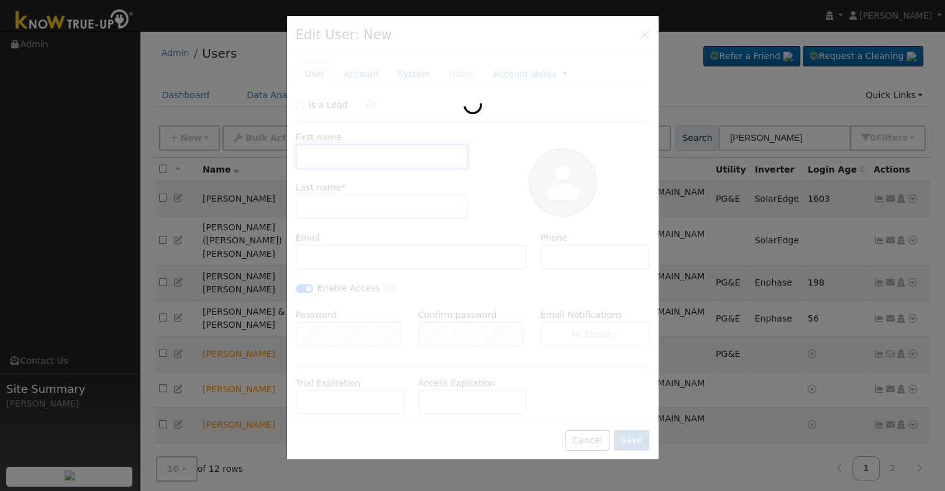
type input "7"
type input "13.5"
type input "PG&E"
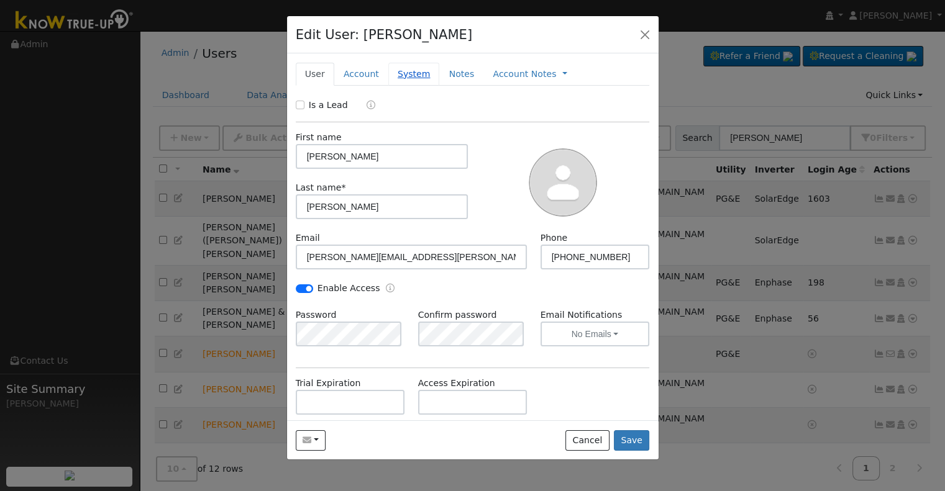
click at [406, 73] on link "System" at bounding box center [414, 74] width 52 height 23
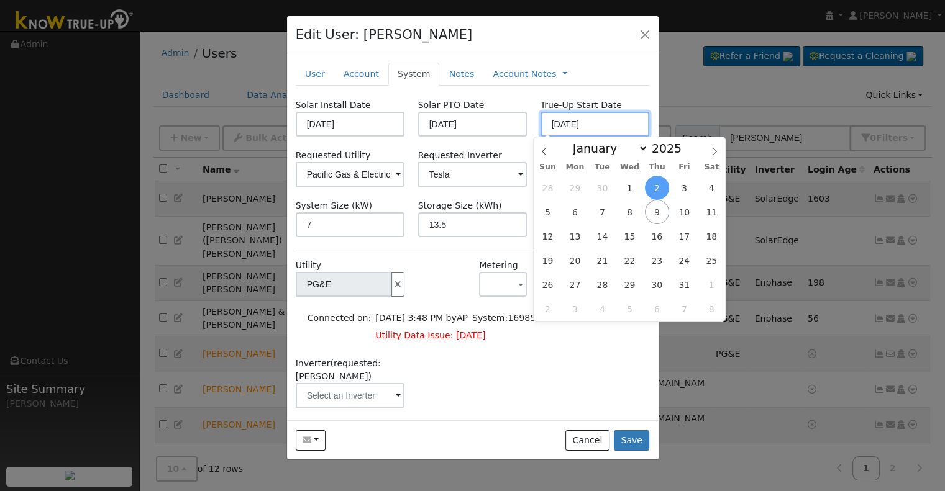
drag, startPoint x: 595, startPoint y: 125, endPoint x: 489, endPoint y: 126, distance: 106.2
click at [489, 126] on div "Solar Install Date 08/21/2025 Solar PTO Date 10/02/2025 True-Up Start Date 10/0…" at bounding box center [472, 118] width 367 height 38
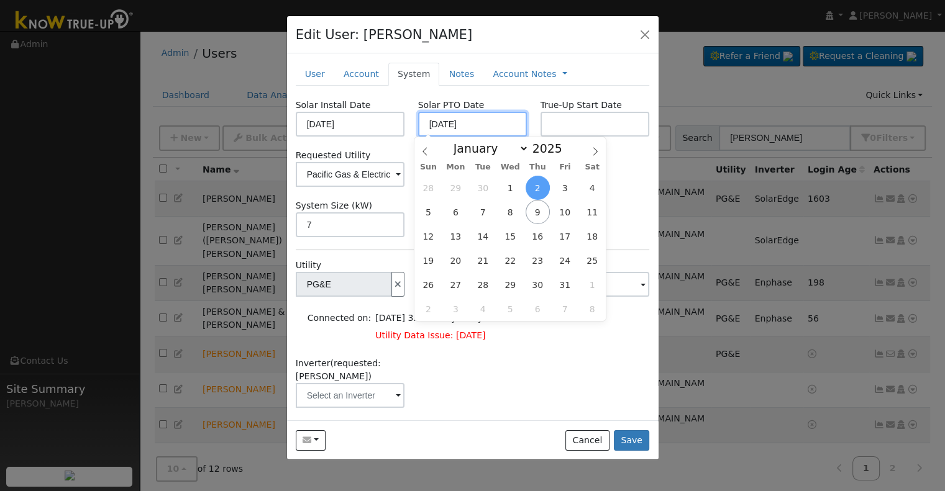
drag, startPoint x: 470, startPoint y: 122, endPoint x: 395, endPoint y: 123, distance: 74.5
click at [395, 123] on div "Solar Install Date 08/21/2025 Solar PTO Date 10/02/2025 True-Up Start Date" at bounding box center [472, 118] width 367 height 38
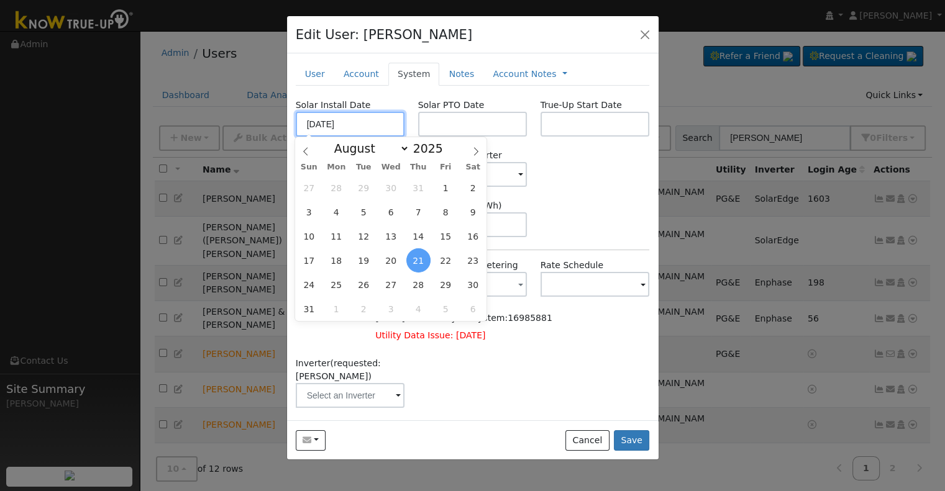
drag, startPoint x: 355, startPoint y: 125, endPoint x: 271, endPoint y: 131, distance: 84.7
click at [271, 131] on div "Edit User: Andrew Philipson Default Account Default Account 635 East Cambridge …" at bounding box center [472, 245] width 945 height 491
click at [639, 440] on button "Save" at bounding box center [632, 440] width 36 height 21
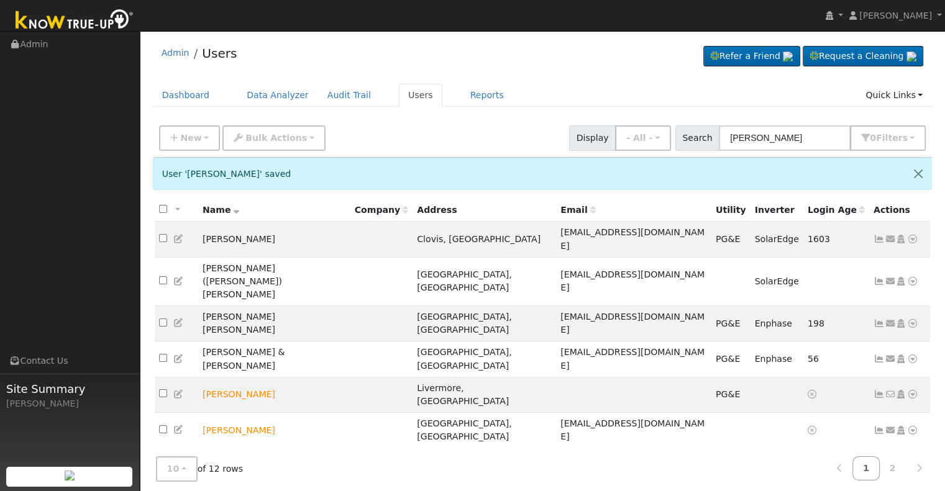
drag, startPoint x: 639, startPoint y: 412, endPoint x: 760, endPoint y: 410, distance: 121.1
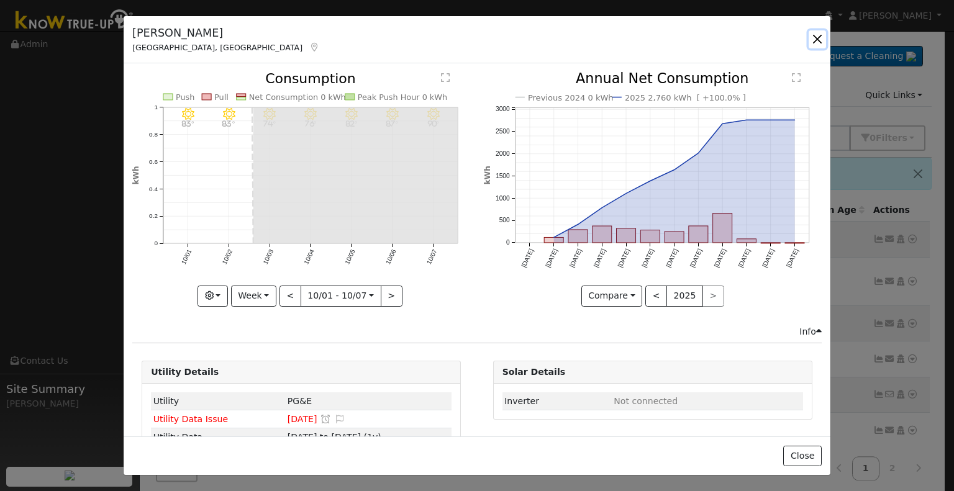
click at [815, 35] on button "button" at bounding box center [817, 38] width 17 height 17
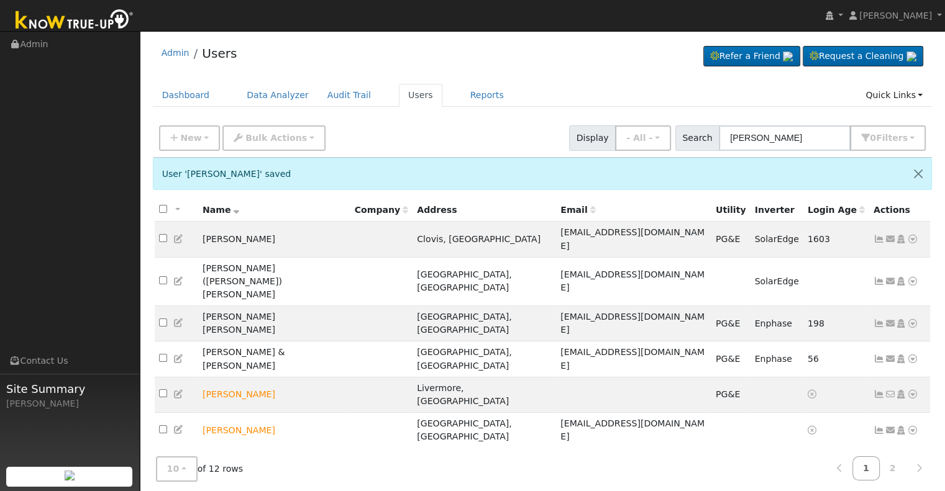
click at [893, 398] on link "Data Analyzer" at bounding box center [872, 406] width 90 height 17
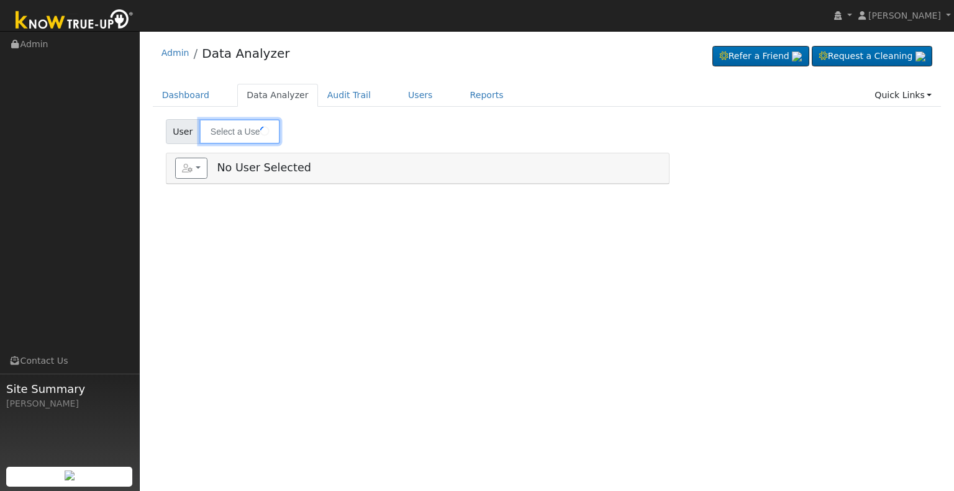
type input "[PERSON_NAME]"
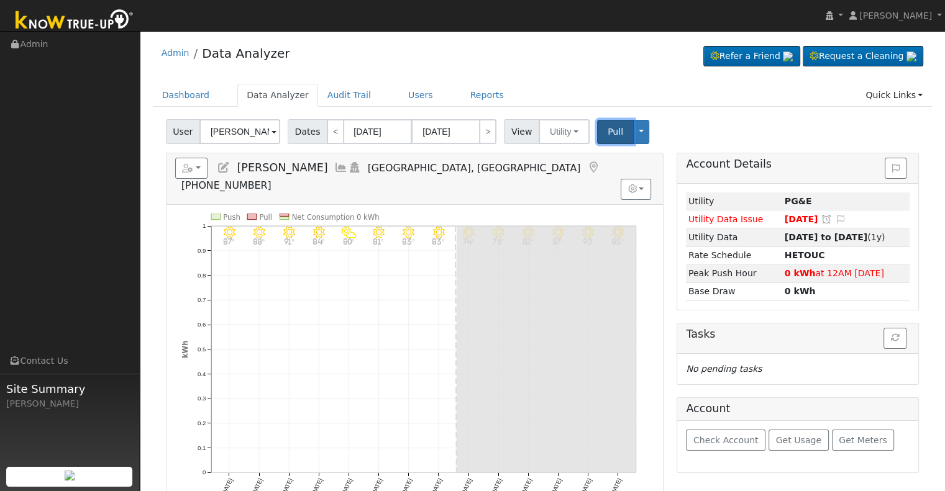
click at [597, 134] on button "Pull" at bounding box center [615, 132] width 37 height 24
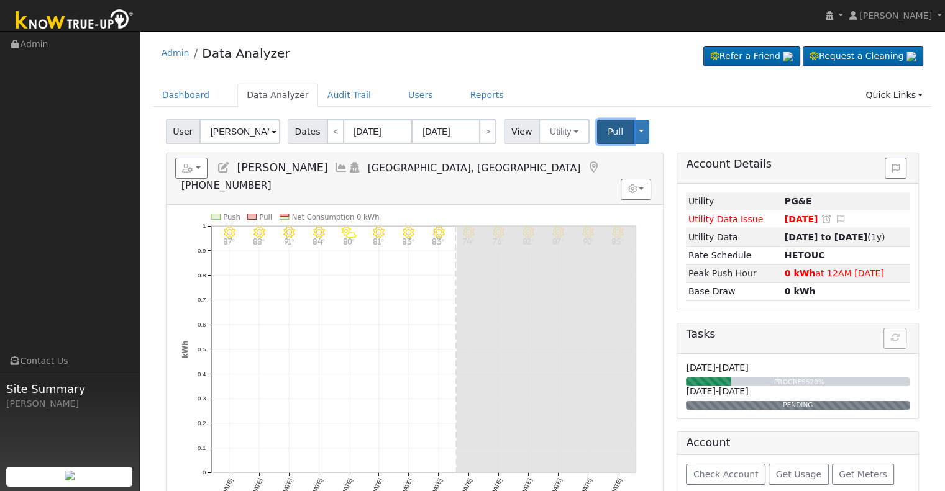
click at [597, 134] on button "Pull" at bounding box center [615, 132] width 37 height 24
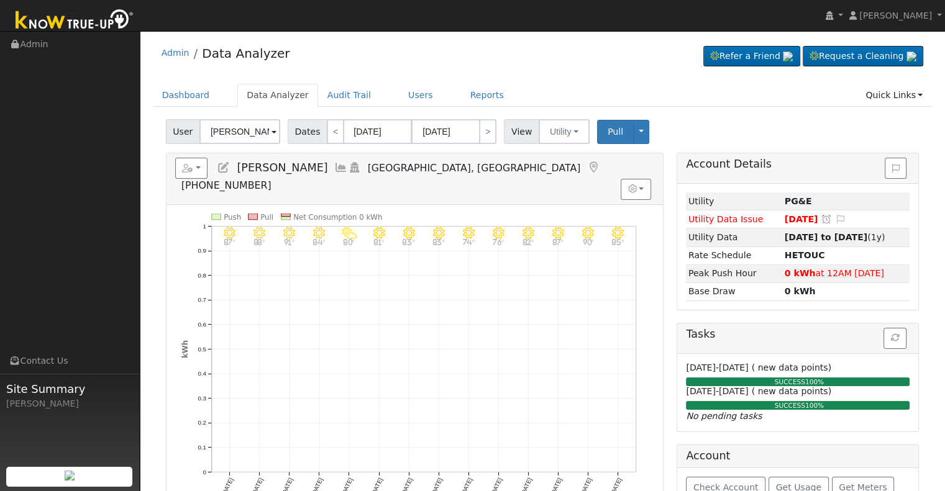
click at [336, 168] on icon at bounding box center [341, 167] width 14 height 11
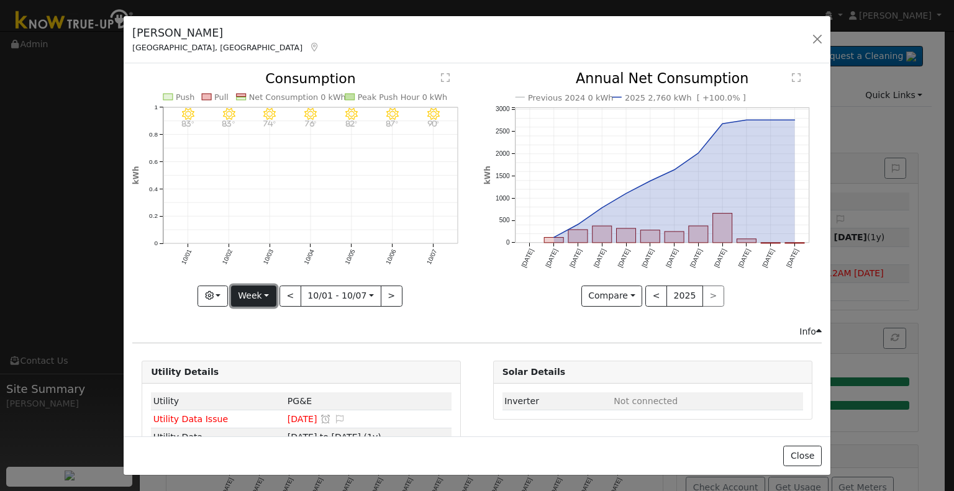
click at [266, 291] on button "Week" at bounding box center [253, 296] width 45 height 21
click at [263, 352] on link "Month" at bounding box center [275, 355] width 86 height 17
type input "[DATE]"
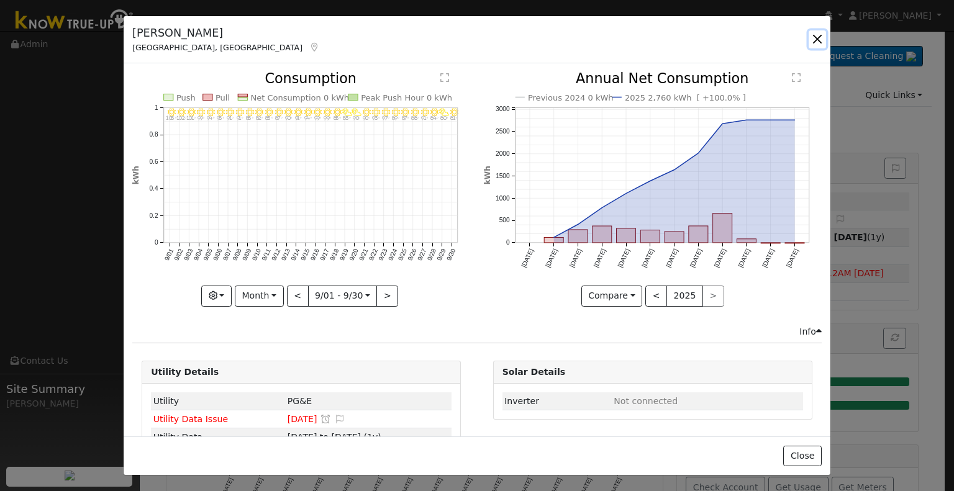
click at [815, 37] on button "button" at bounding box center [817, 38] width 17 height 17
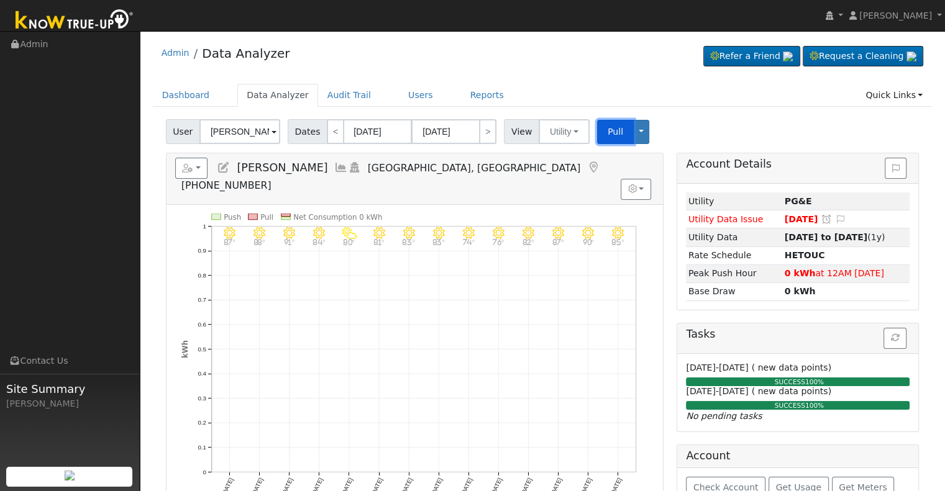
drag, startPoint x: 610, startPoint y: 131, endPoint x: 587, endPoint y: 35, distance: 99.0
click at [610, 131] on span "Pull" at bounding box center [616, 132] width 16 height 10
click at [555, 135] on button "Utility" at bounding box center [564, 131] width 51 height 25
click at [559, 160] on link "Utility" at bounding box center [579, 158] width 86 height 17
click at [633, 132] on button "Toggle Dropdown" at bounding box center [641, 132] width 16 height 24
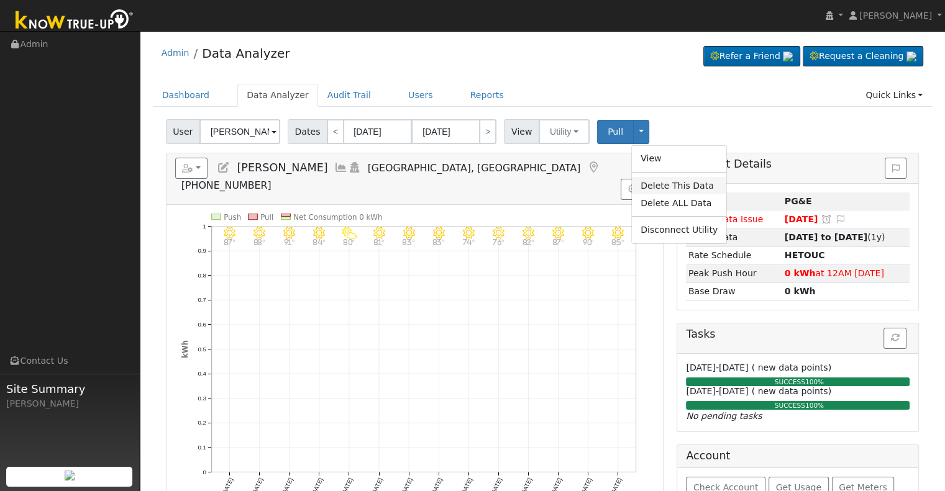
click at [641, 187] on link "Delete This Data" at bounding box center [679, 185] width 94 height 17
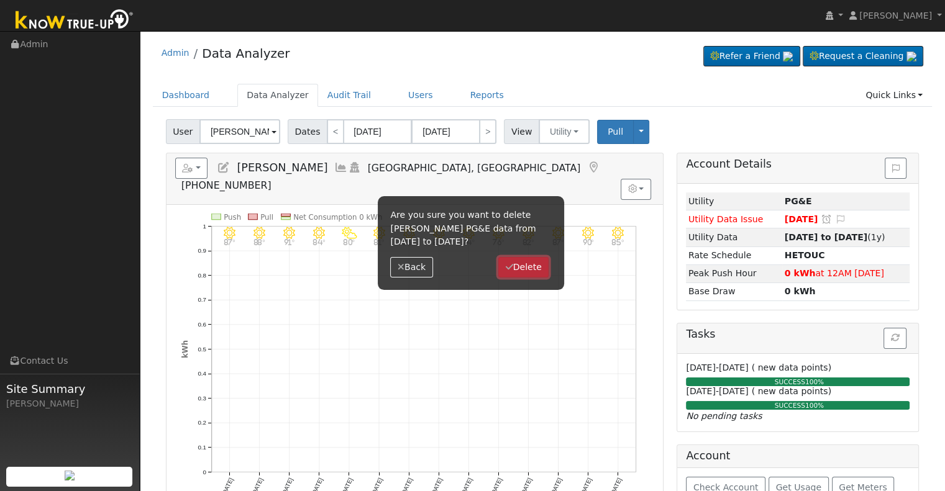
click at [522, 269] on button "Delete" at bounding box center [523, 267] width 50 height 21
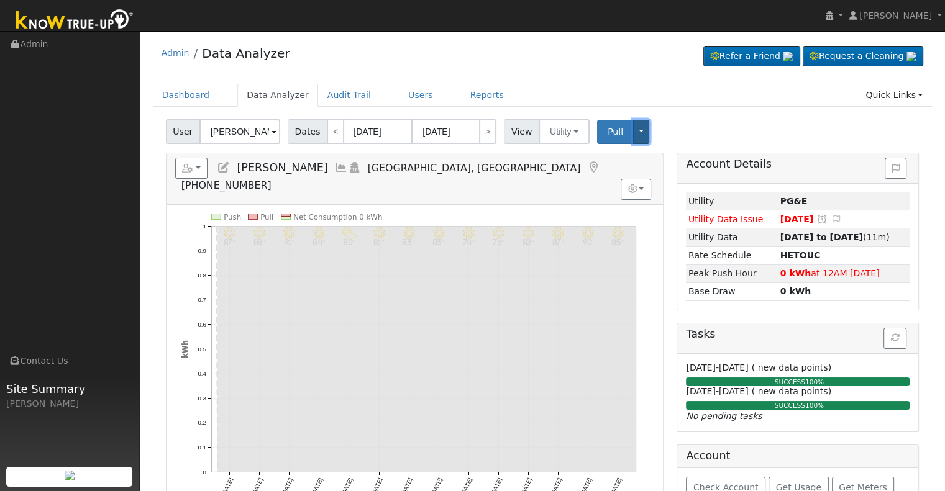
click at [633, 127] on button "Toggle Dropdown" at bounding box center [641, 132] width 16 height 24
click at [636, 230] on link "Disconnect Utility" at bounding box center [679, 229] width 94 height 17
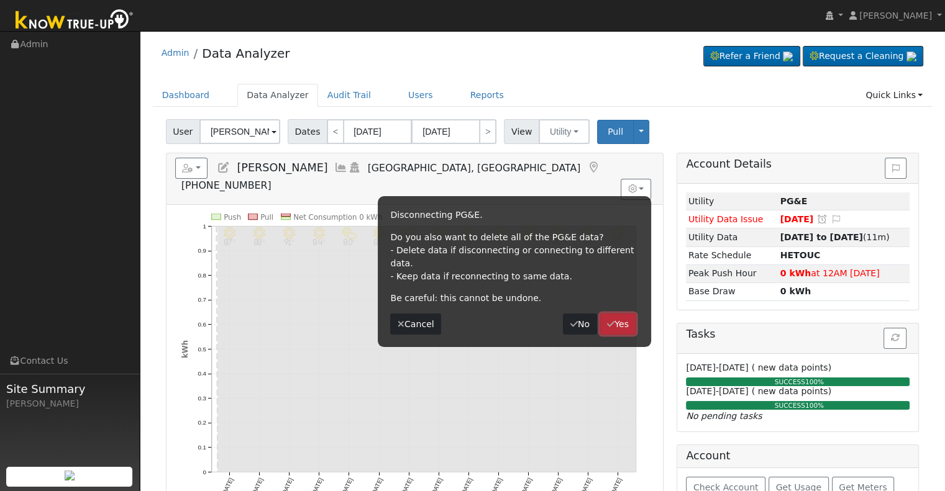
click at [621, 314] on button "Yes" at bounding box center [618, 324] width 36 height 21
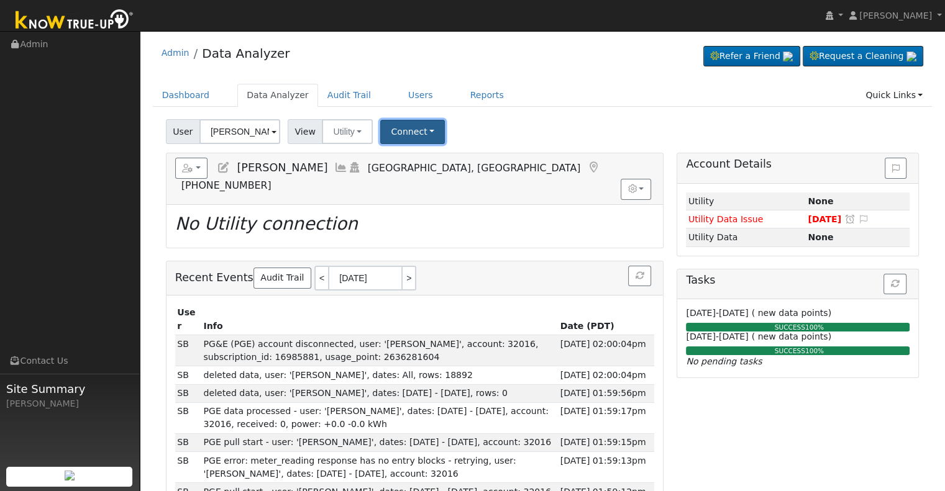
click at [417, 130] on button "Connect" at bounding box center [412, 132] width 65 height 24
click at [421, 155] on link "Select a Provider" at bounding box center [429, 158] width 97 height 17
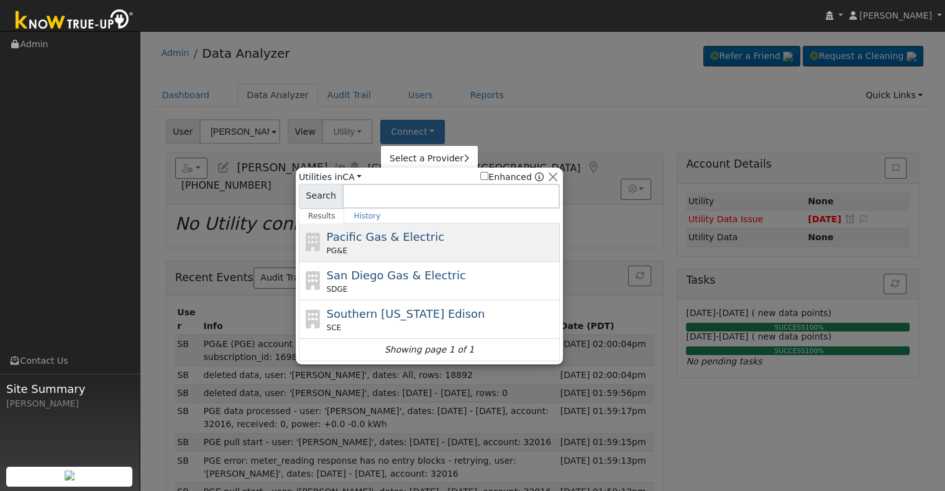
click at [347, 239] on span "Pacific Gas & Electric" at bounding box center [385, 236] width 117 height 13
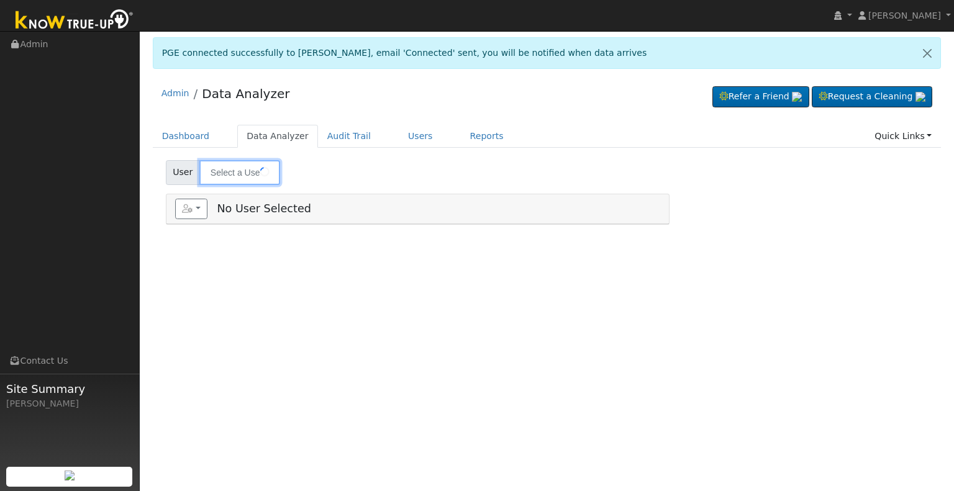
type input "[PERSON_NAME]"
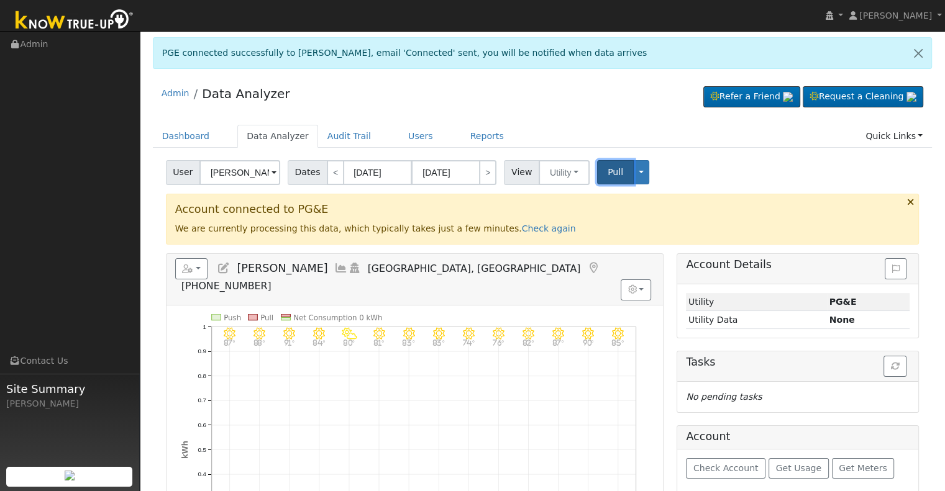
click at [608, 170] on span "Pull" at bounding box center [616, 172] width 16 height 10
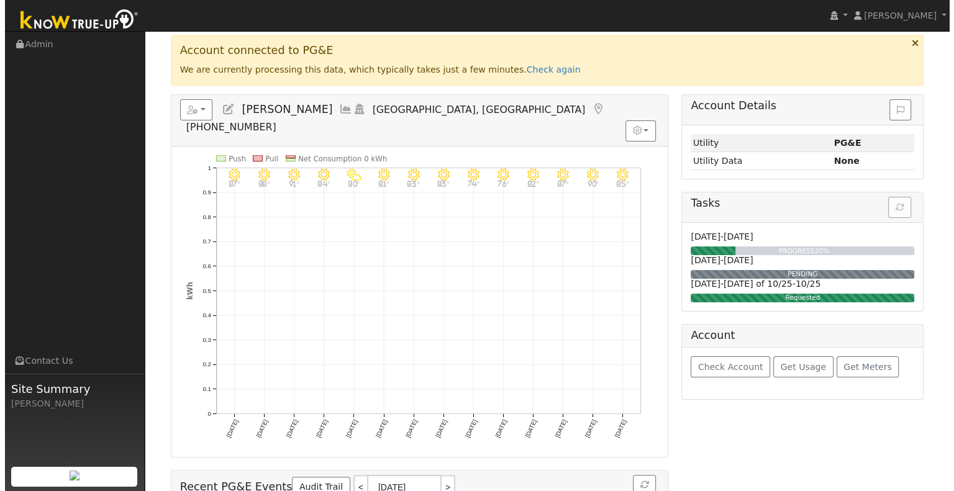
scroll to position [140, 0]
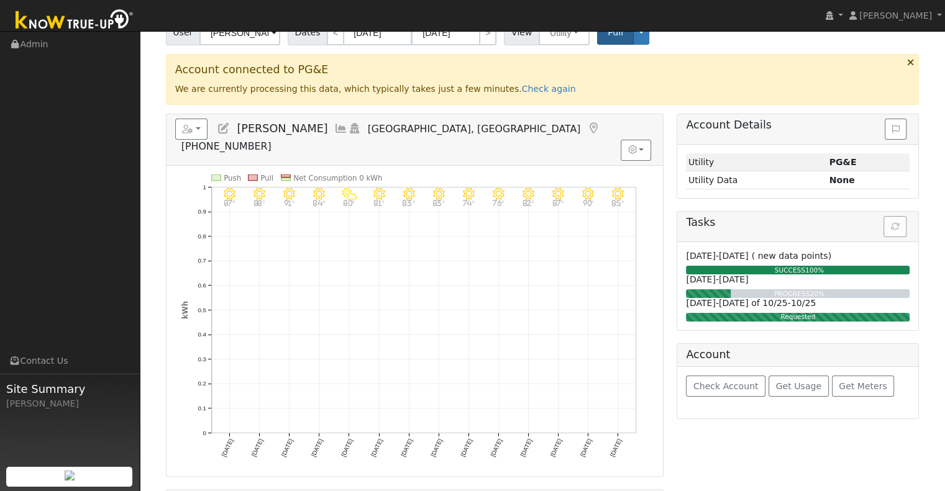
click at [221, 129] on icon at bounding box center [224, 128] width 14 height 11
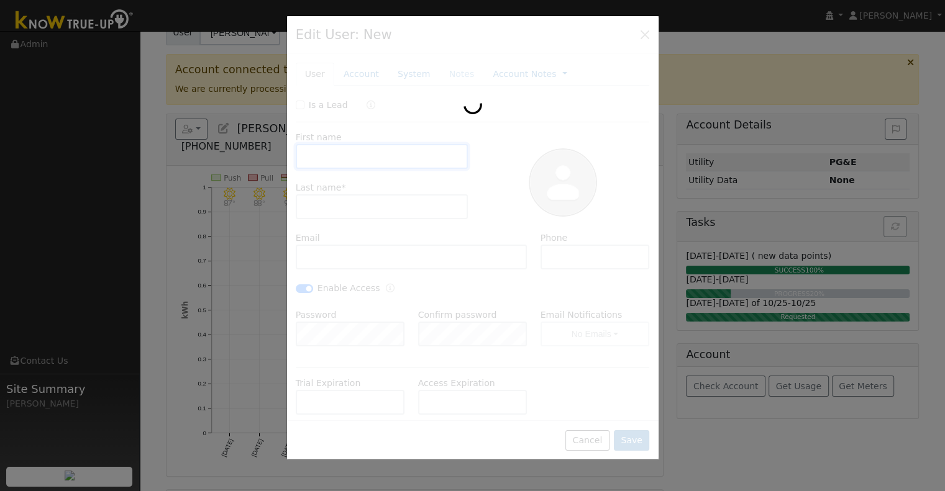
type input "[PERSON_NAME]"
type input "[PERSON_NAME][EMAIL_ADDRESS][PERSON_NAME][DOMAIN_NAME]"
type input "[PHONE_NUMBER]"
checkbox input "true"
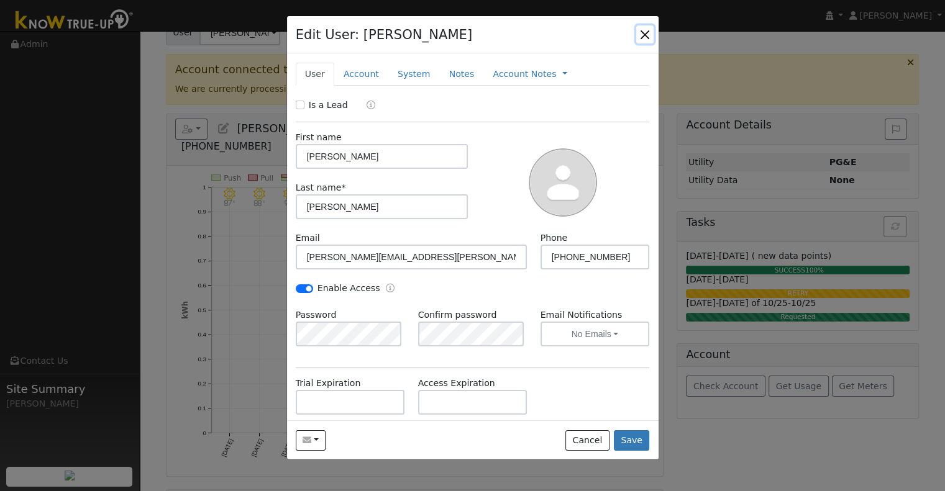
click at [641, 33] on button "button" at bounding box center [644, 33] width 17 height 17
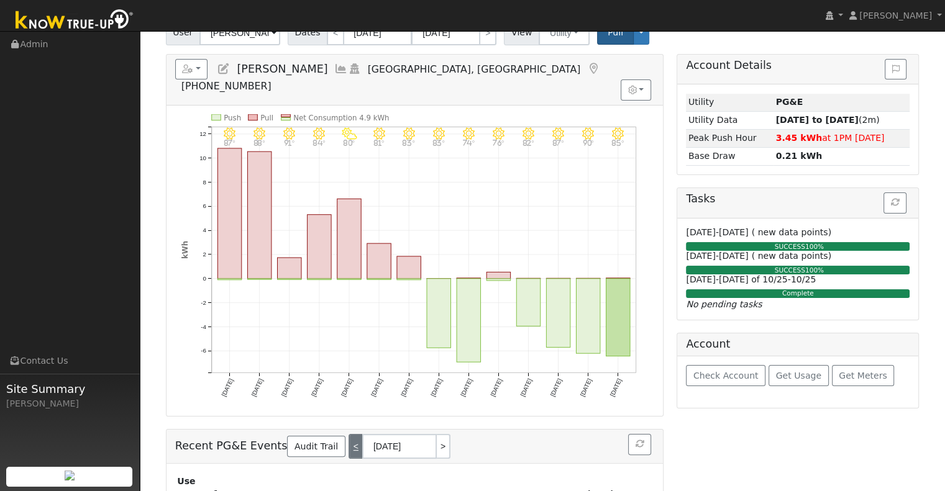
click at [348, 434] on link "<" at bounding box center [355, 446] width 14 height 25
type input "[DATE]"
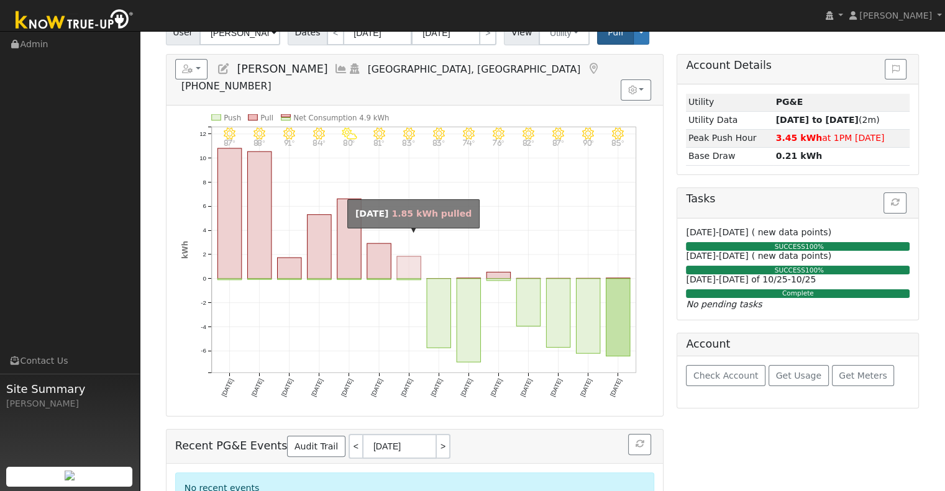
click at [406, 257] on rect "onclick=""" at bounding box center [409, 268] width 24 height 22
type input "[DATE]"
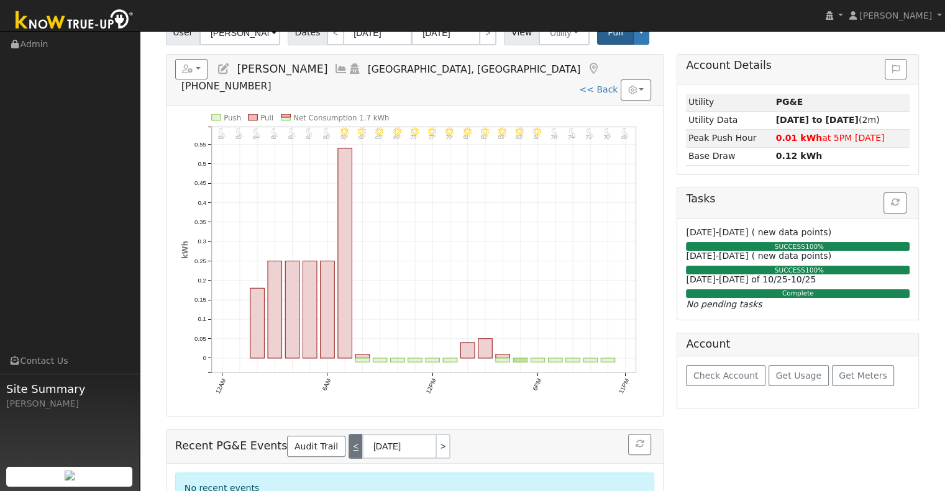
click at [348, 434] on link "<" at bounding box center [355, 446] width 14 height 25
type input "[DATE]"
click at [339, 65] on icon at bounding box center [341, 68] width 14 height 11
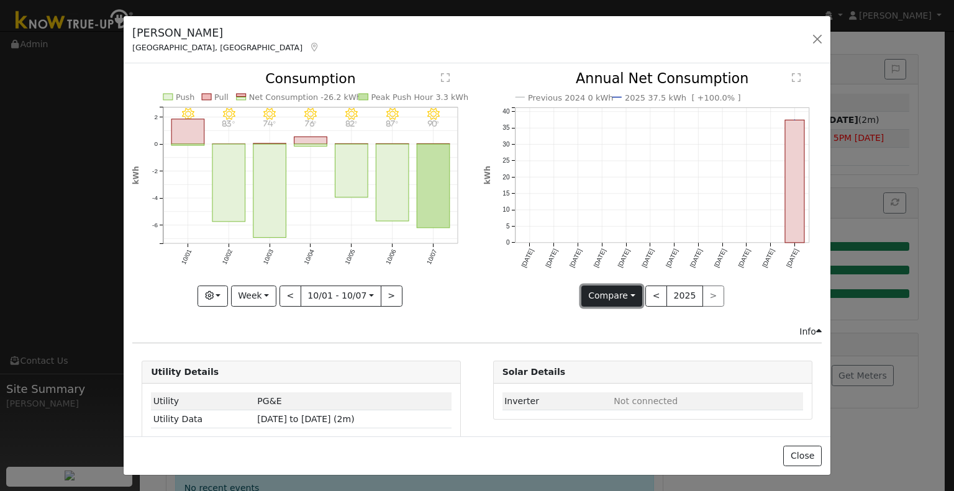
click at [599, 293] on button "Compare" at bounding box center [611, 296] width 61 height 21
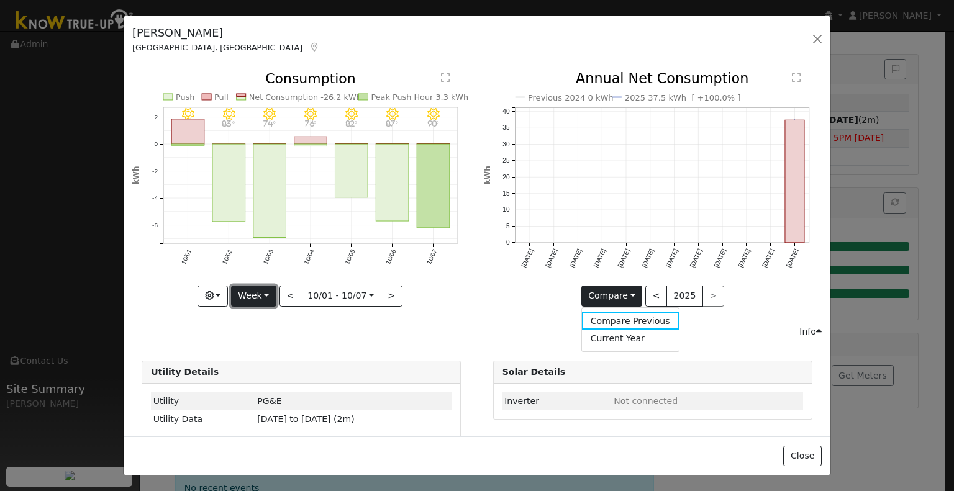
click at [263, 289] on button "Week" at bounding box center [253, 296] width 45 height 21
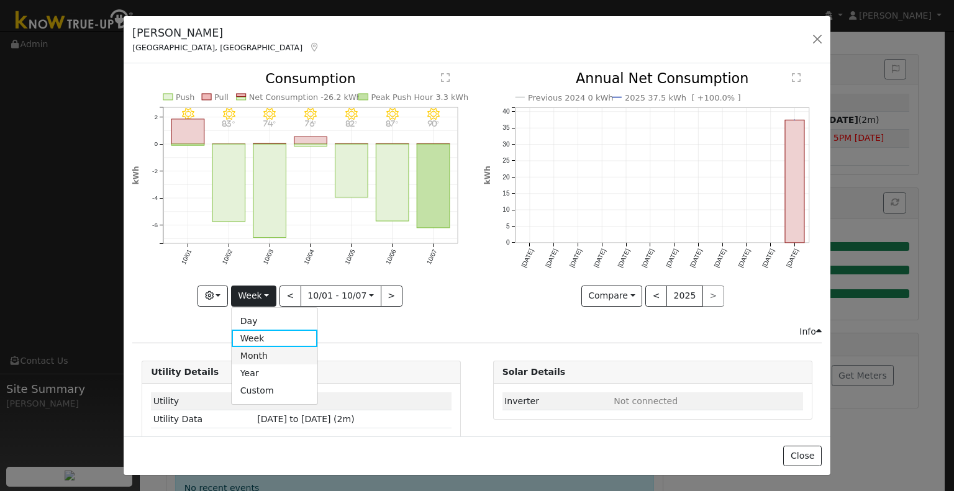
click at [260, 350] on link "Month" at bounding box center [275, 355] width 86 height 17
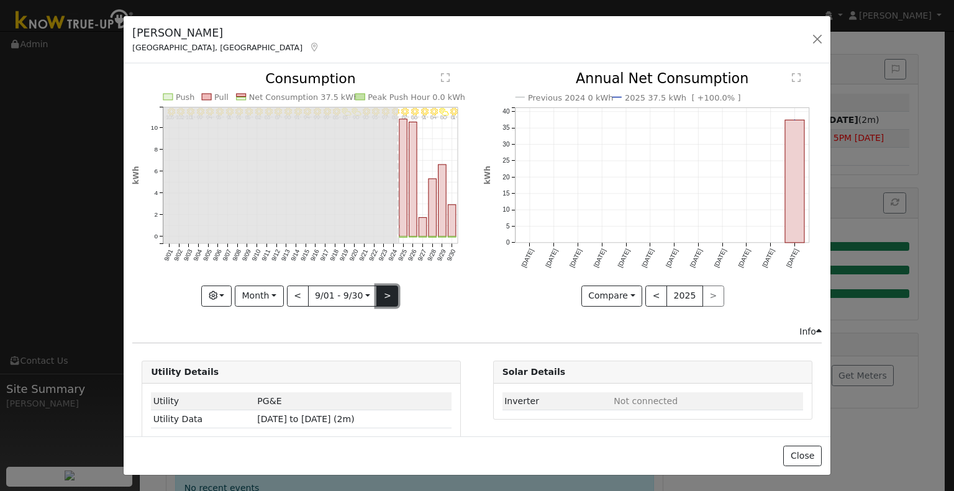
click at [381, 293] on button ">" at bounding box center [387, 296] width 22 height 21
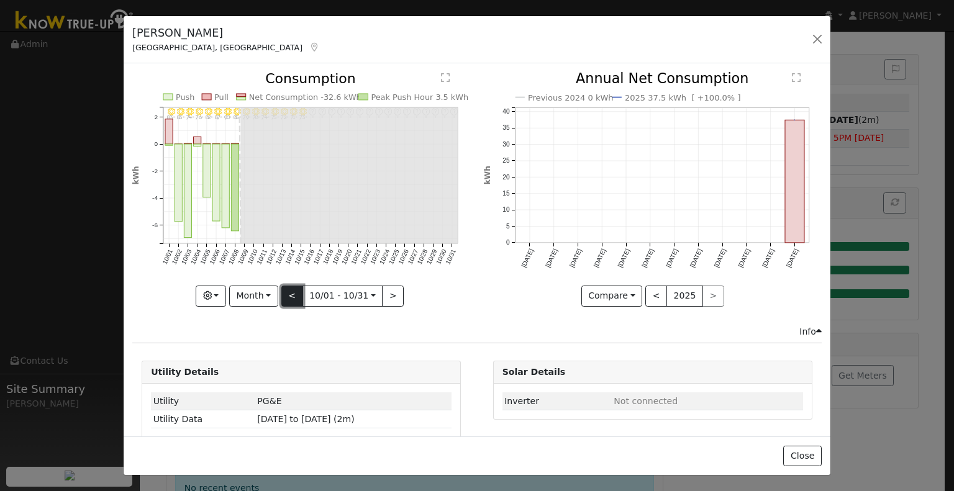
click at [291, 293] on button "<" at bounding box center [292, 296] width 22 height 21
type input "[DATE]"
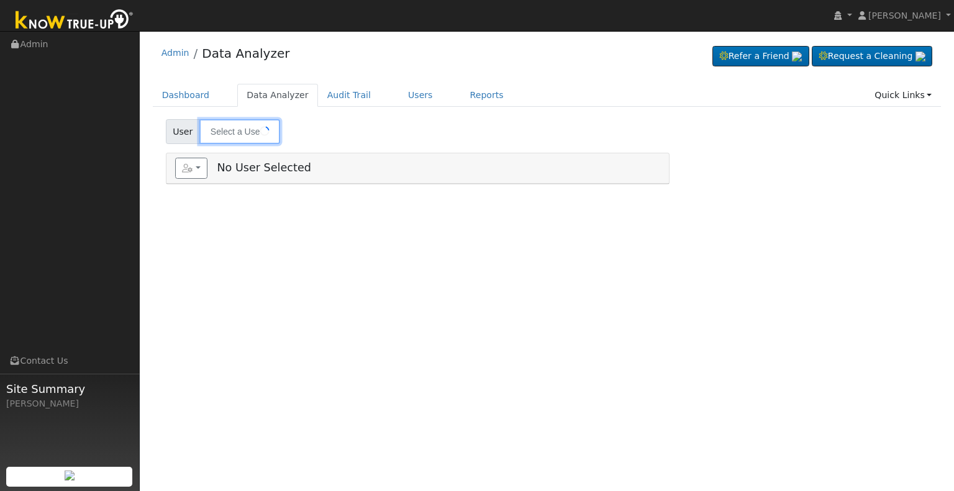
type input "[PERSON_NAME]"
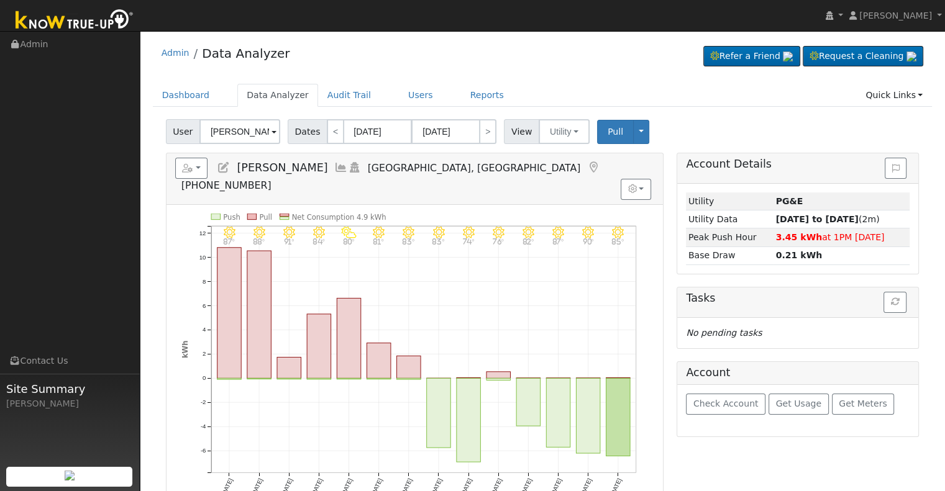
click at [335, 162] on icon at bounding box center [341, 167] width 14 height 11
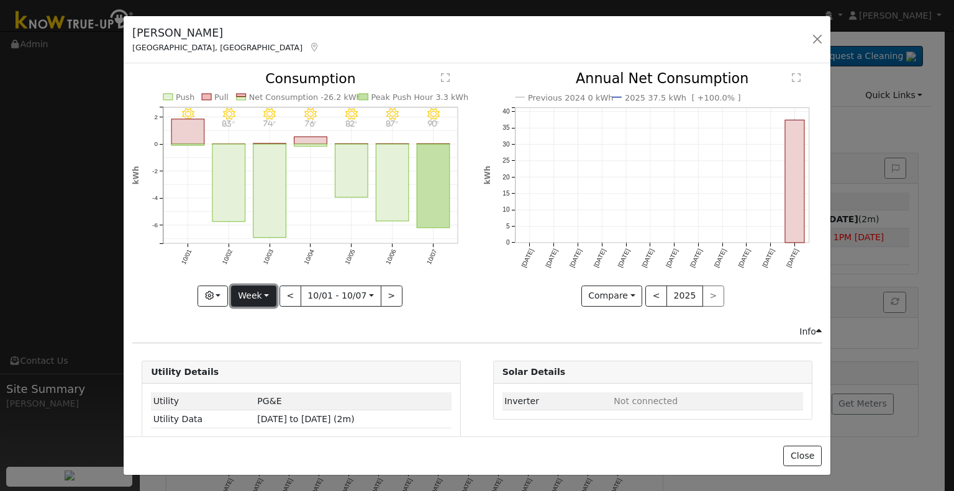
click at [267, 293] on button "Week" at bounding box center [253, 296] width 45 height 21
click at [268, 355] on link "Month" at bounding box center [275, 355] width 86 height 17
type input "2025-09-01"
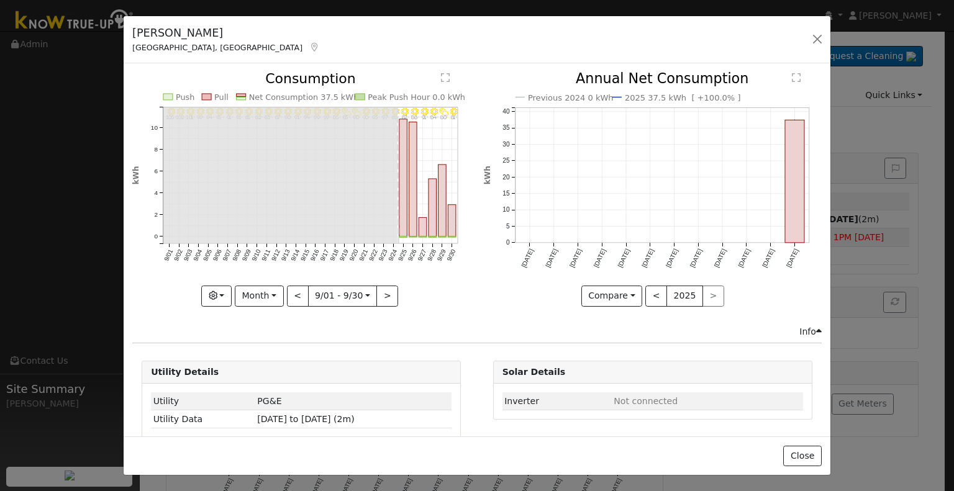
click at [309, 45] on icon at bounding box center [314, 47] width 11 height 9
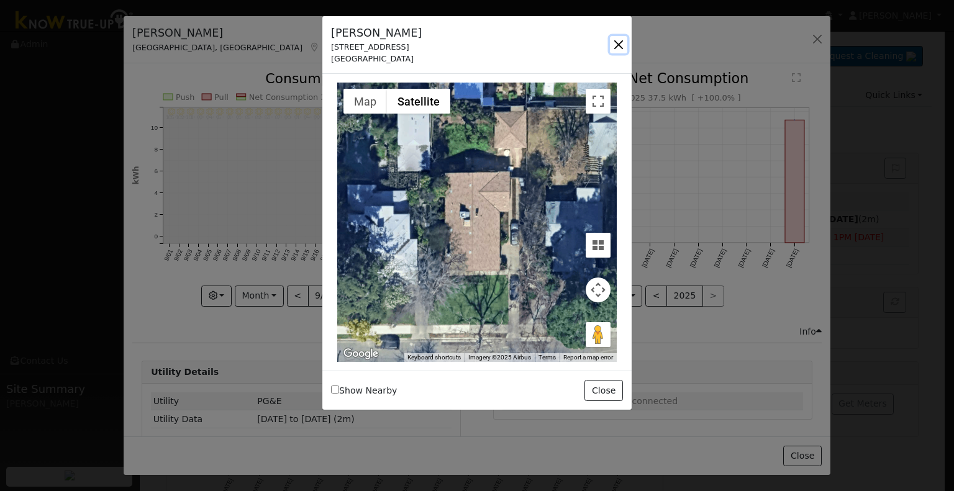
click at [619, 42] on button "button" at bounding box center [618, 44] width 17 height 17
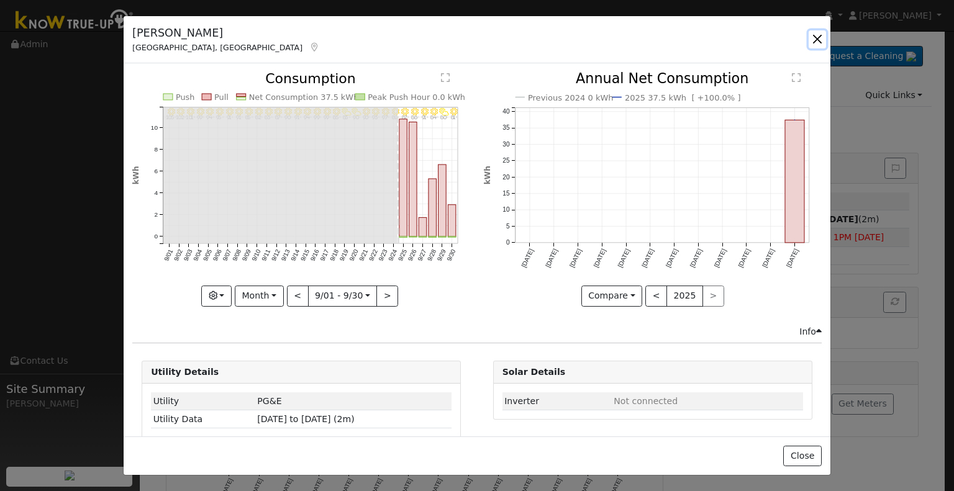
click at [813, 39] on button "button" at bounding box center [817, 38] width 17 height 17
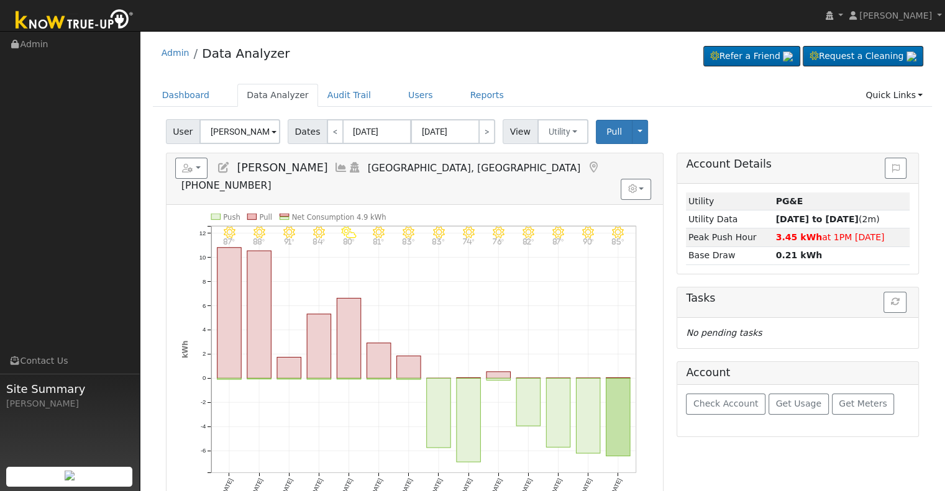
click at [334, 163] on icon at bounding box center [341, 167] width 14 height 11
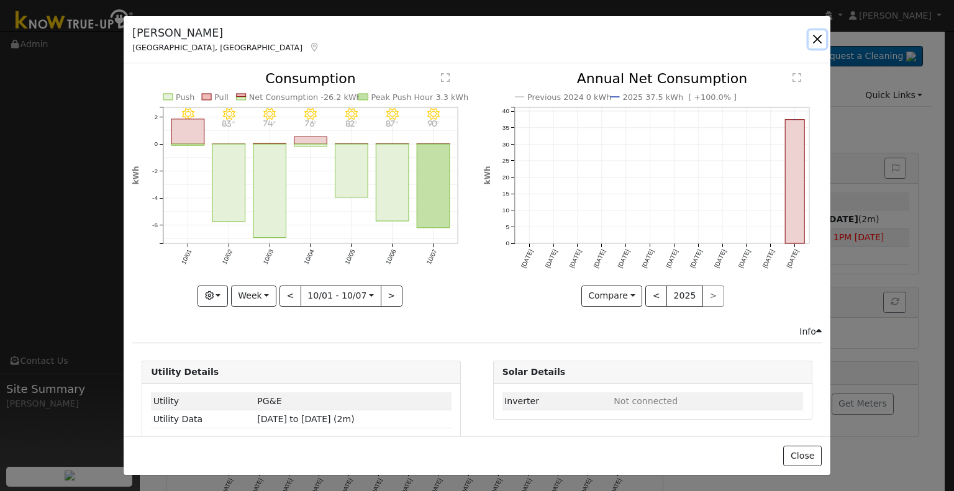
click at [819, 39] on button "button" at bounding box center [817, 38] width 17 height 17
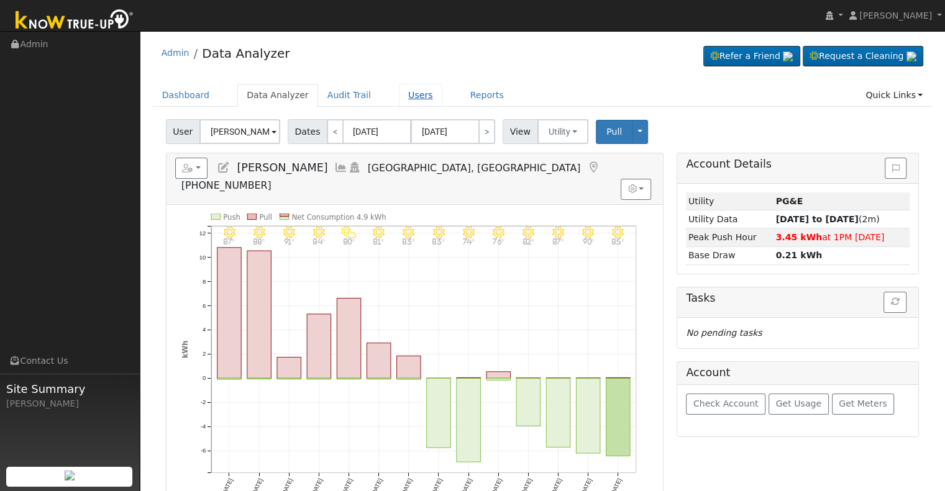
click at [404, 98] on link "Users" at bounding box center [420, 95] width 43 height 23
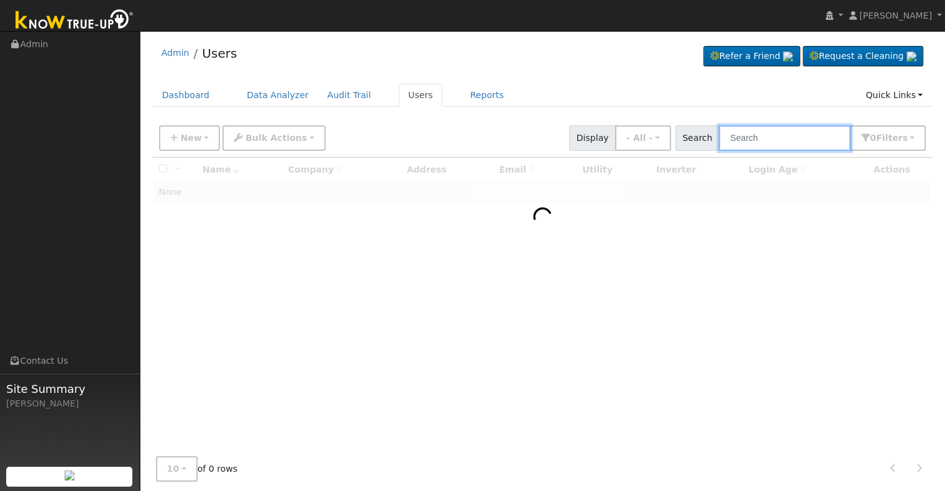
click at [757, 139] on input "text" at bounding box center [785, 137] width 132 height 25
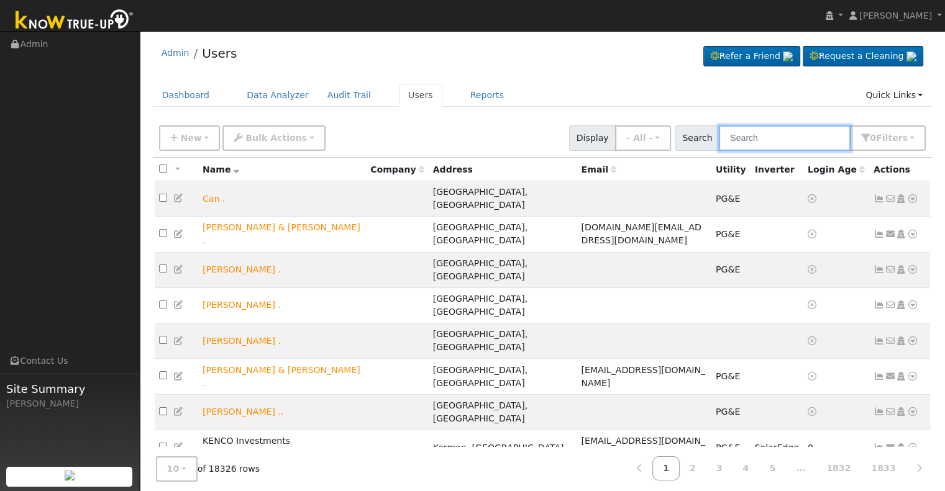
paste input "[STREET_ADDRESS]"
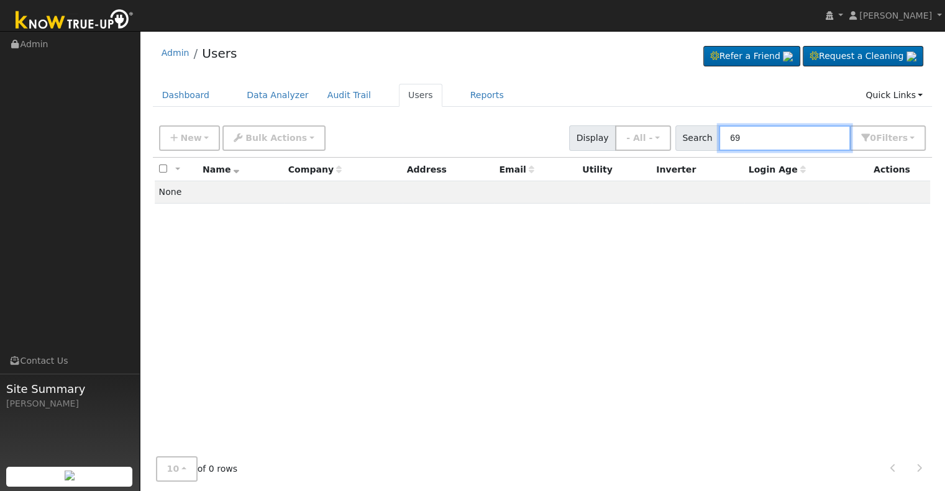
type input "6"
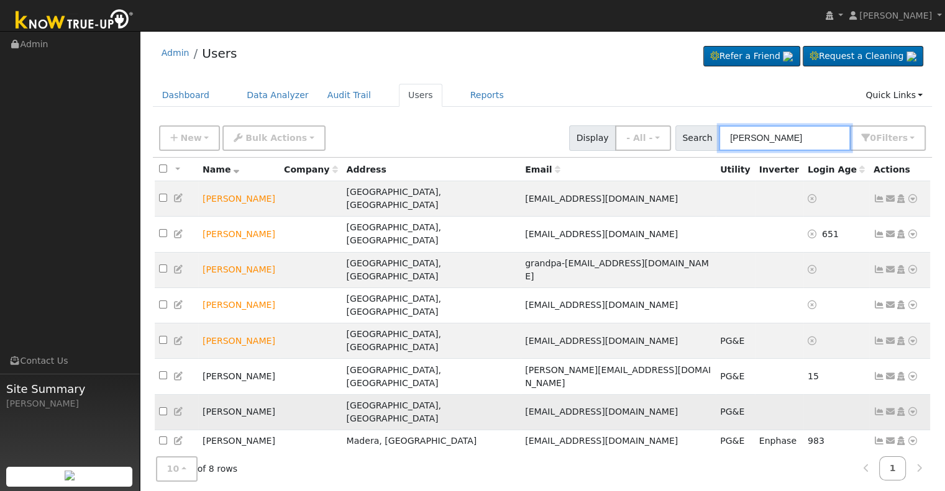
type input "[PERSON_NAME]"
click at [247, 394] on td "[PERSON_NAME]" at bounding box center [238, 411] width 81 height 35
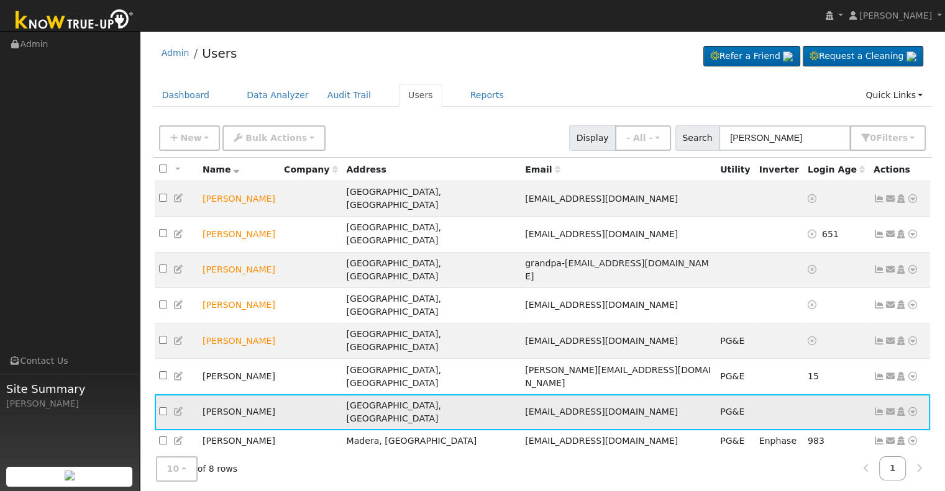
click at [879, 408] on icon at bounding box center [878, 412] width 11 height 9
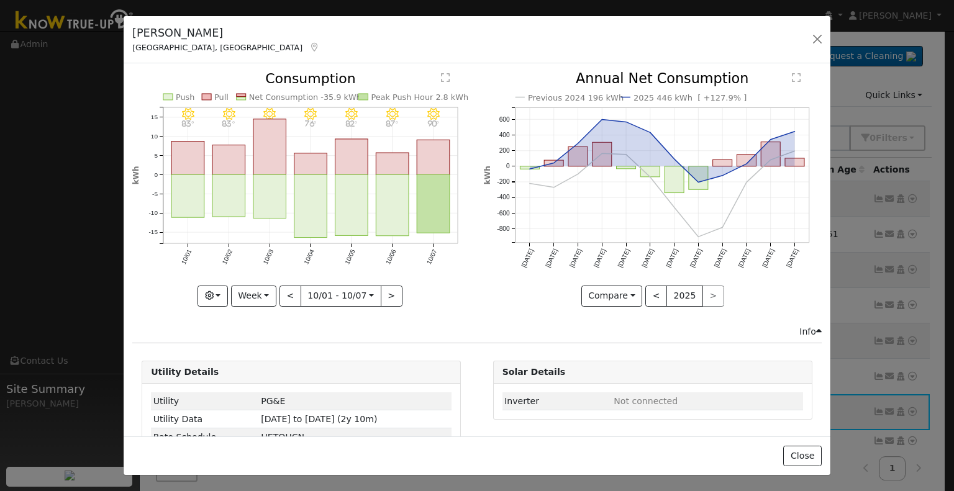
click at [309, 46] on icon at bounding box center [314, 47] width 11 height 9
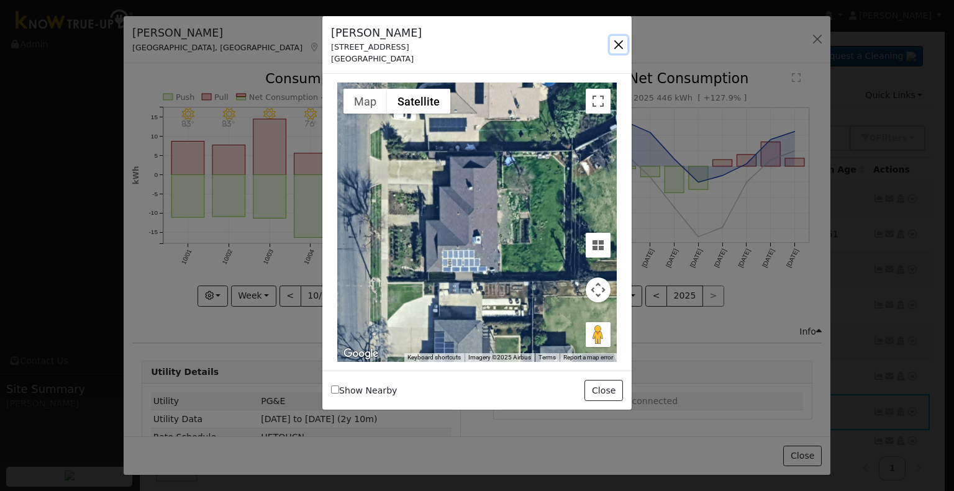
click at [617, 43] on button "button" at bounding box center [618, 44] width 17 height 17
